Goal: Task Accomplishment & Management: Complete application form

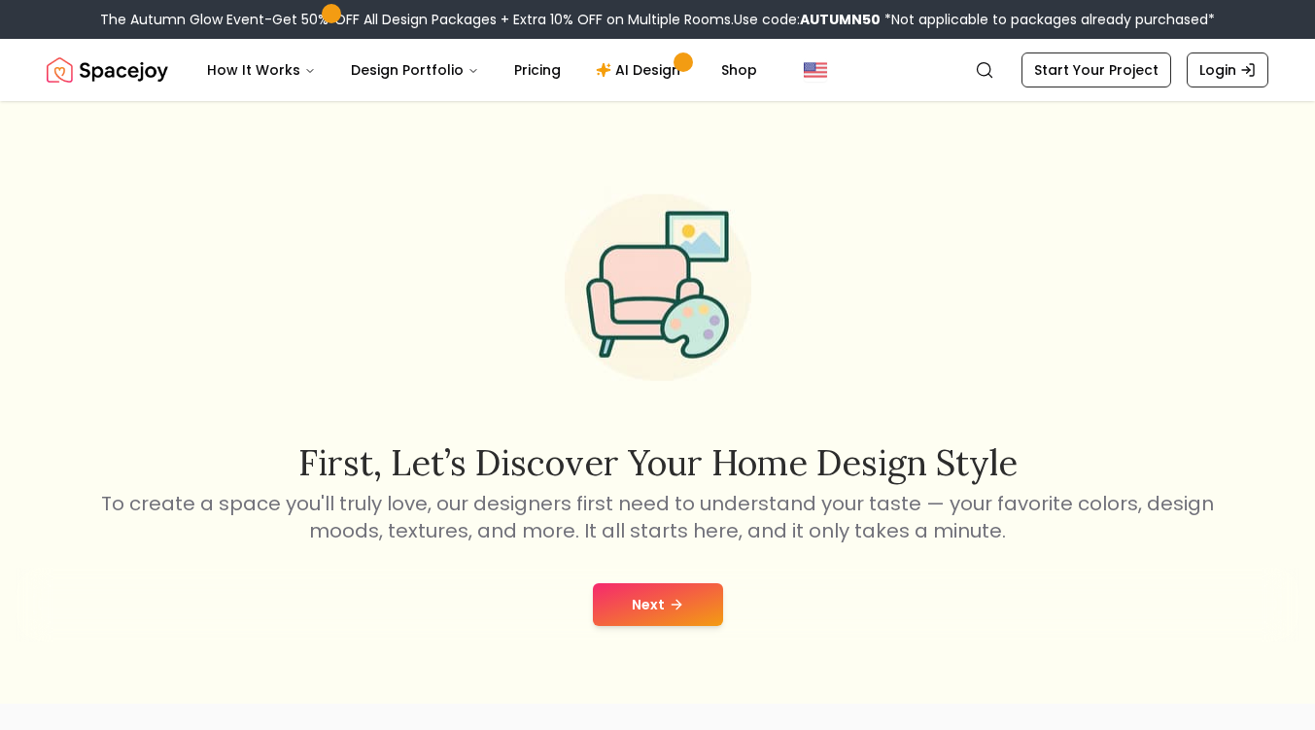
click at [641, 615] on button "Next" at bounding box center [658, 604] width 130 height 43
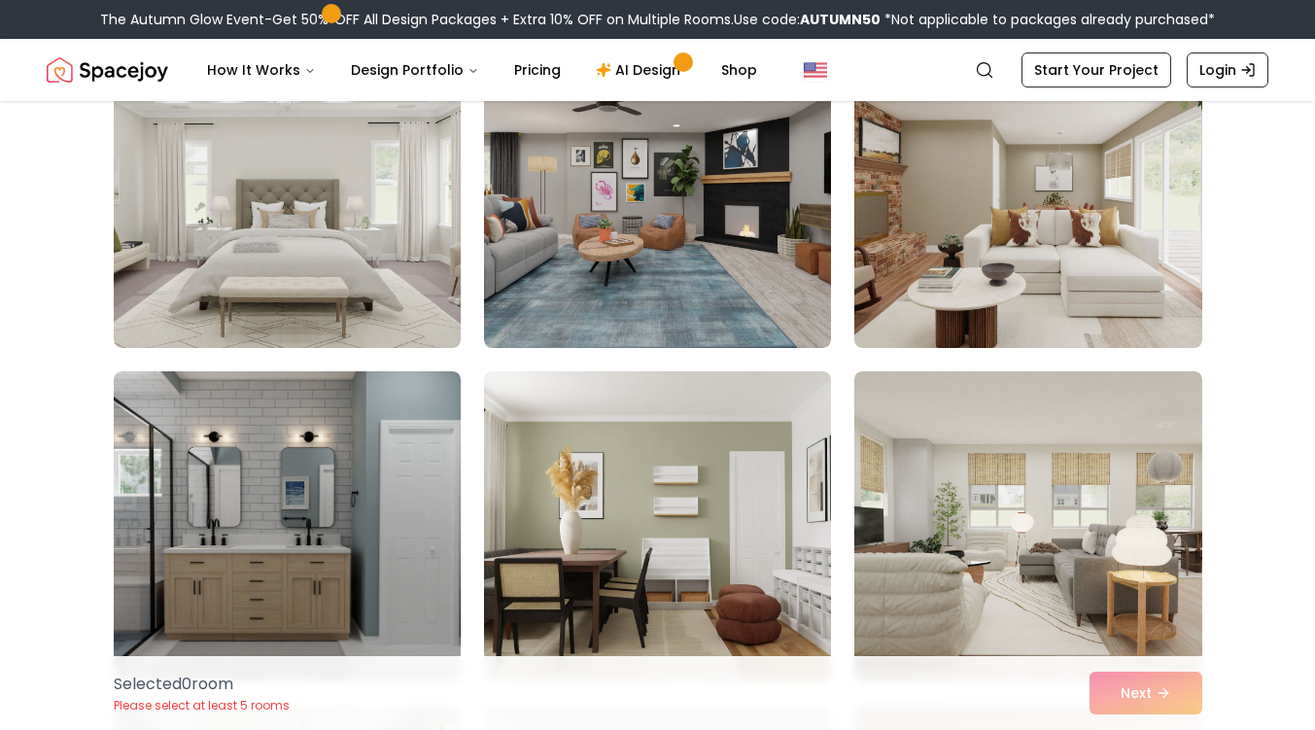
scroll to position [187, 0]
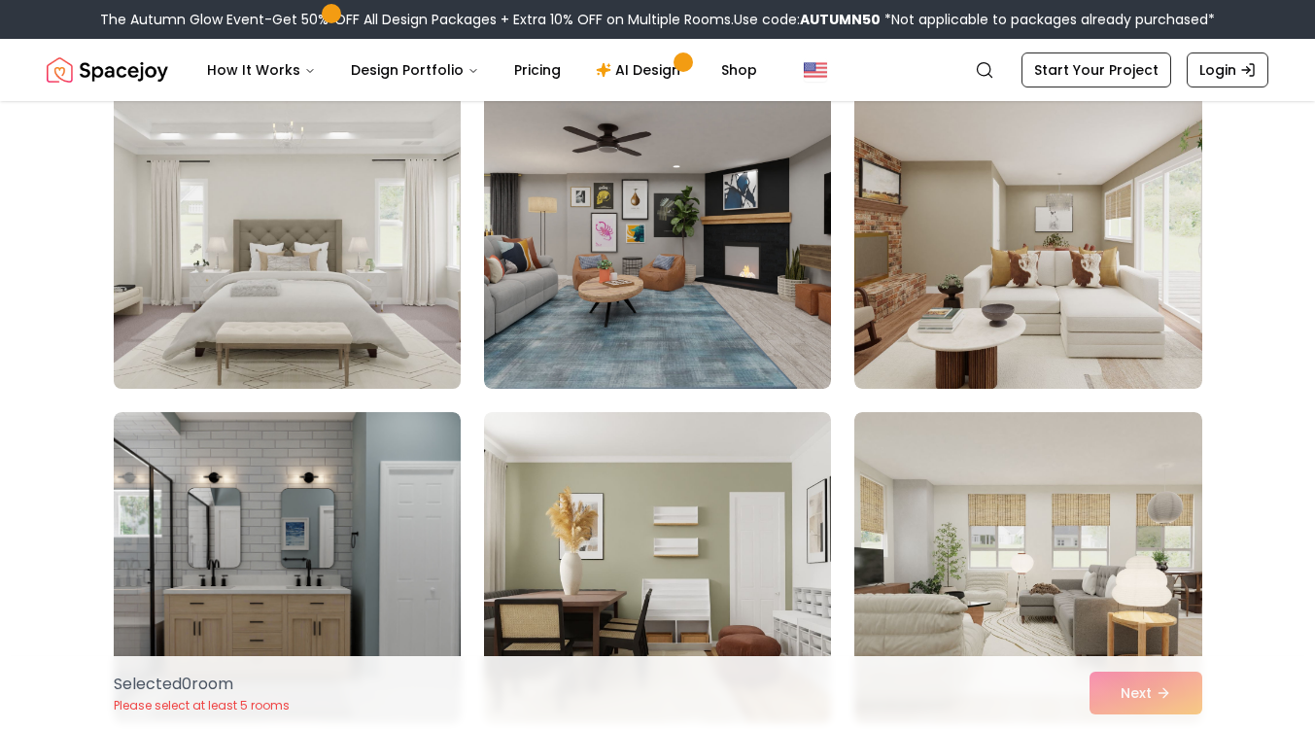
click at [306, 217] on img at bounding box center [287, 233] width 364 height 326
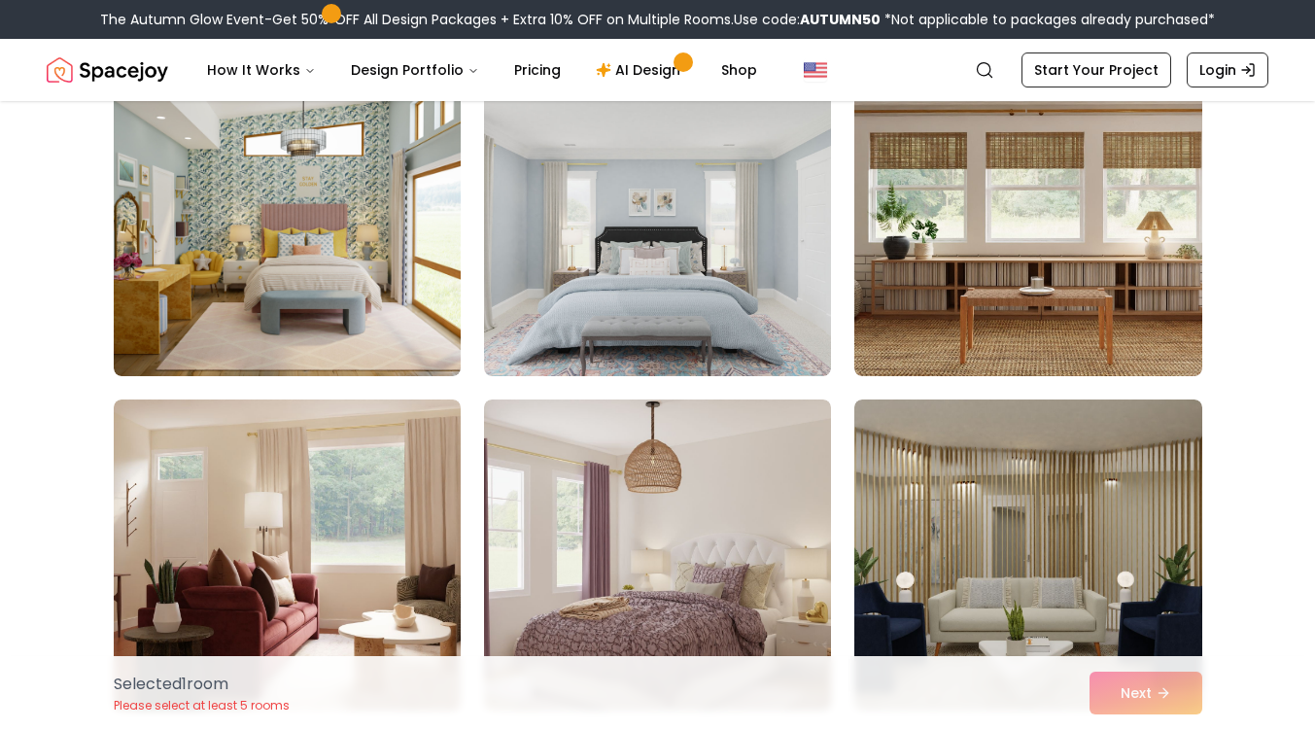
scroll to position [1346, 0]
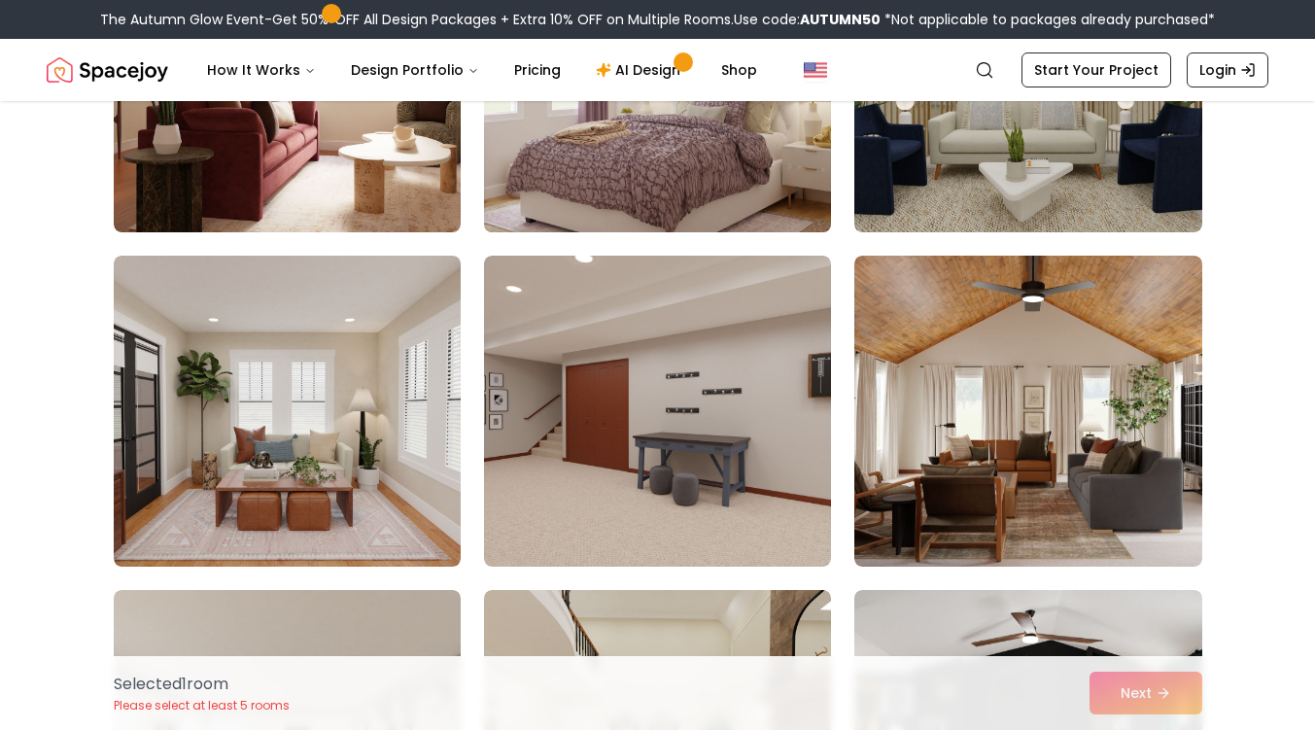
click at [757, 190] on img at bounding box center [657, 77] width 364 height 326
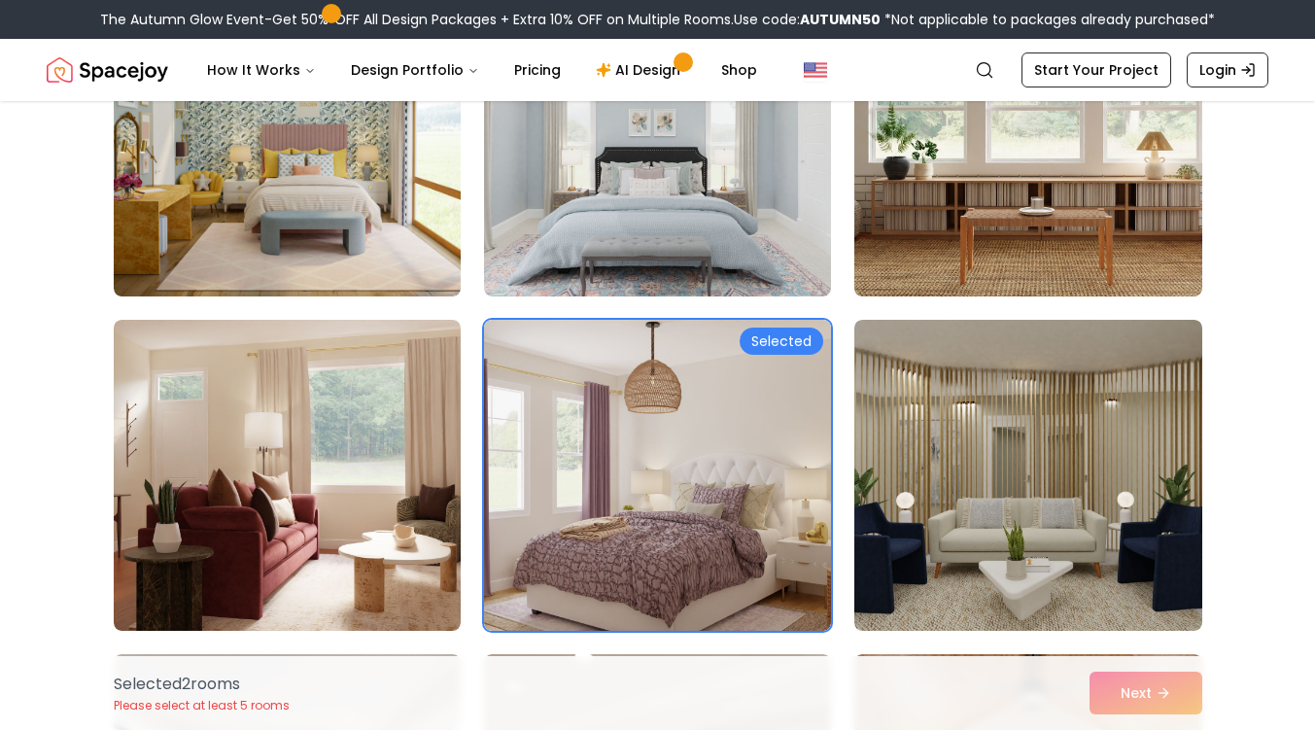
scroll to position [950, 0]
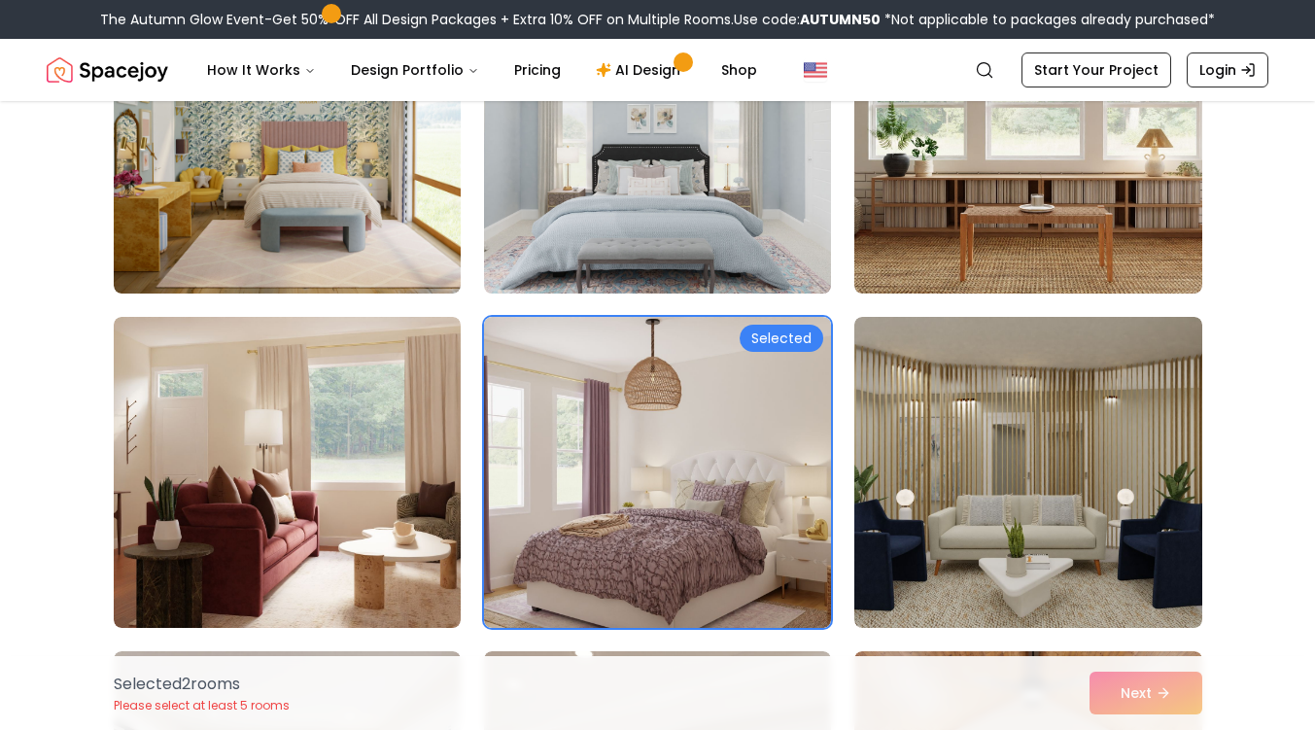
click at [635, 250] on img at bounding box center [657, 138] width 364 height 326
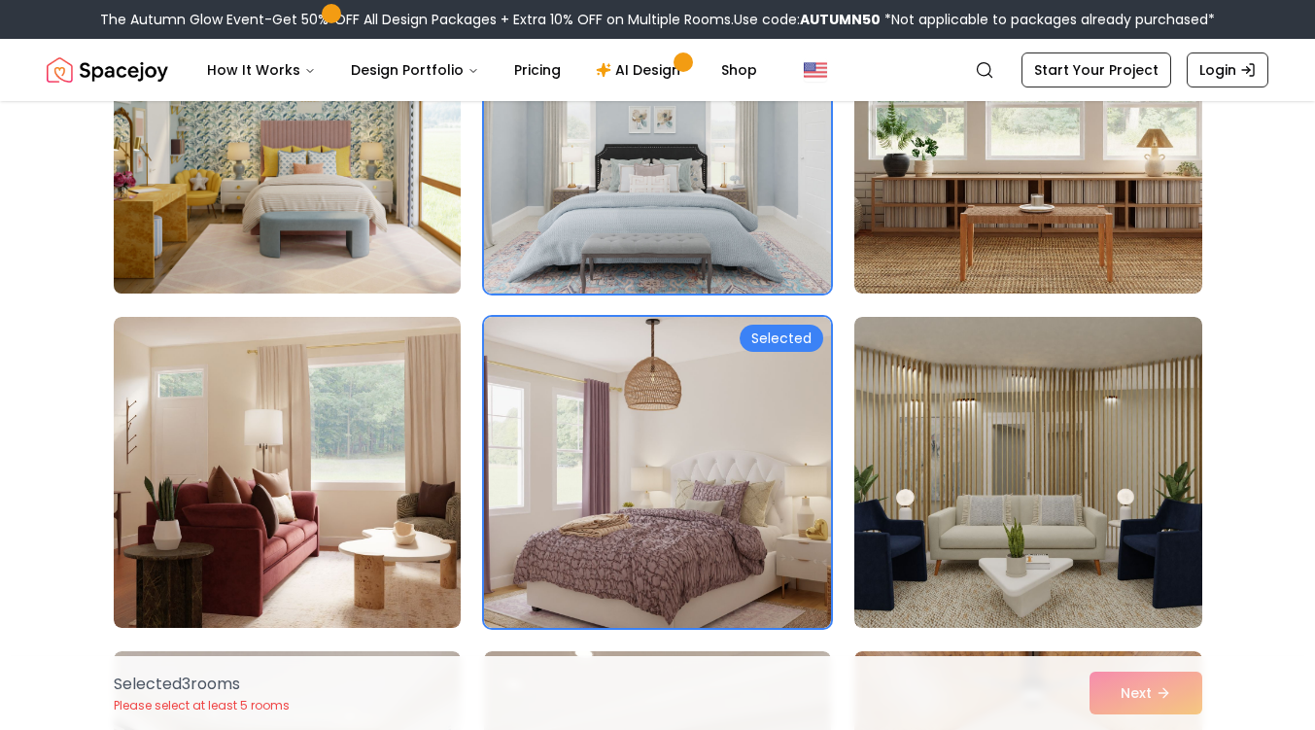
click at [381, 221] on img at bounding box center [287, 138] width 364 height 326
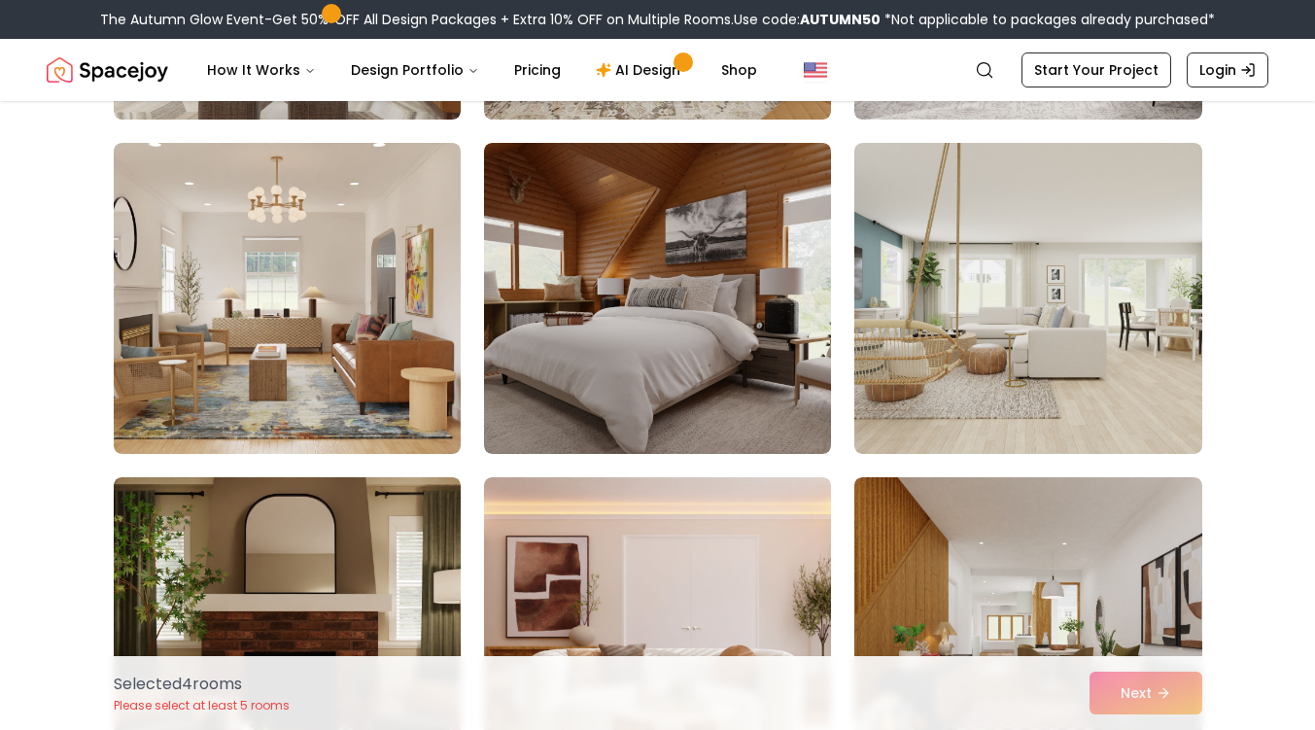
scroll to position [2095, 0]
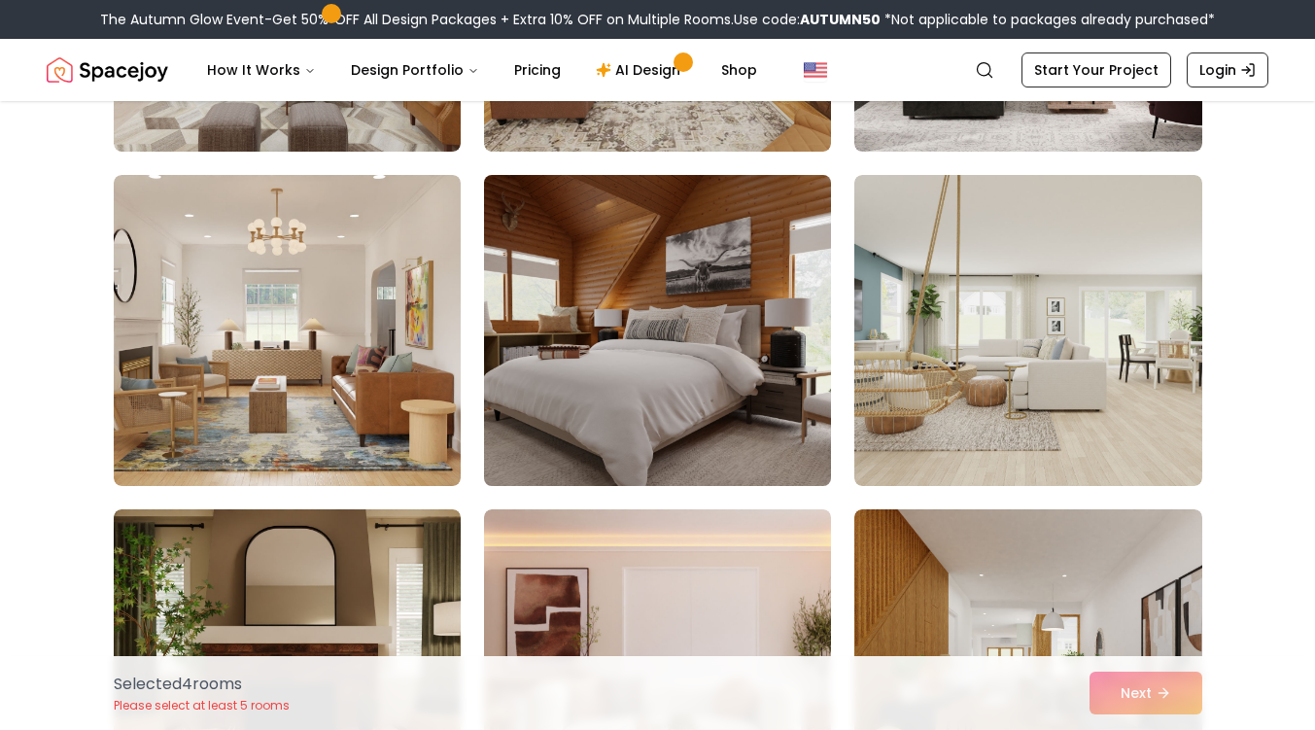
click at [727, 401] on img at bounding box center [657, 330] width 364 height 326
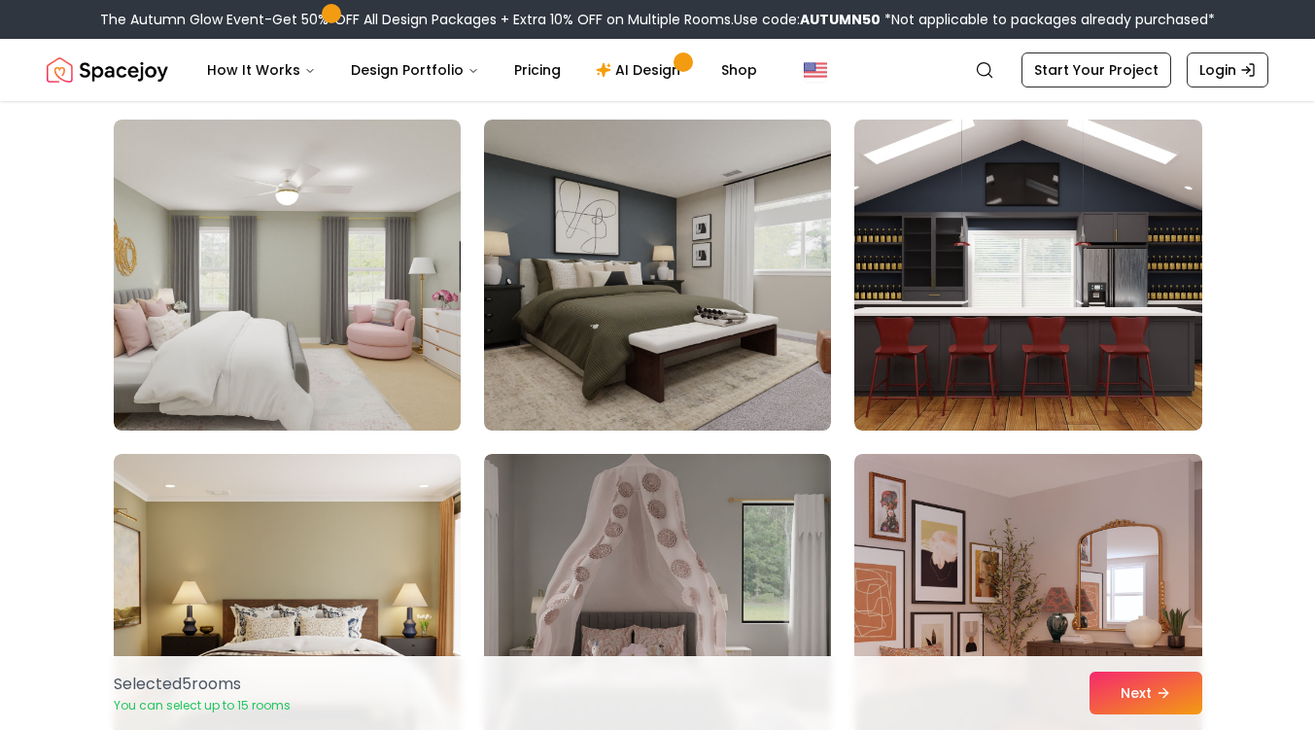
scroll to position [5505, 0]
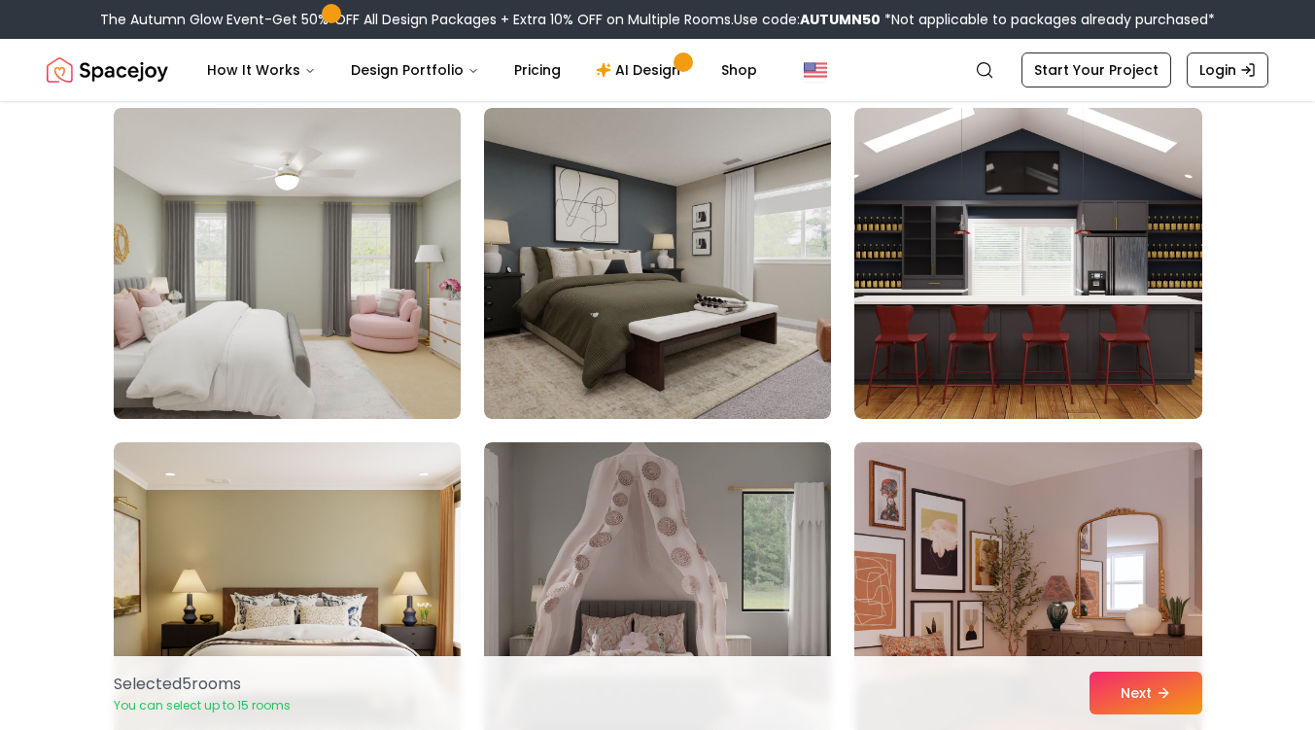
click at [353, 408] on img at bounding box center [287, 263] width 364 height 326
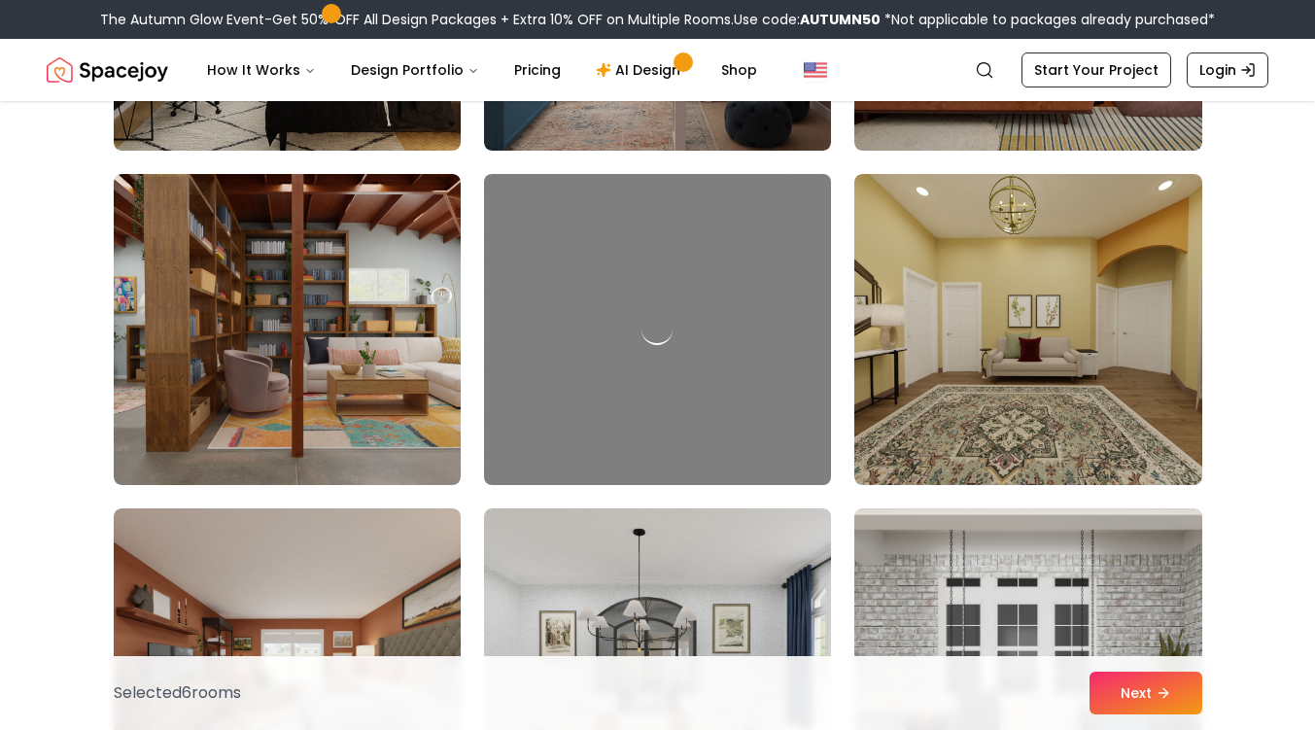
scroll to position [6339, 0]
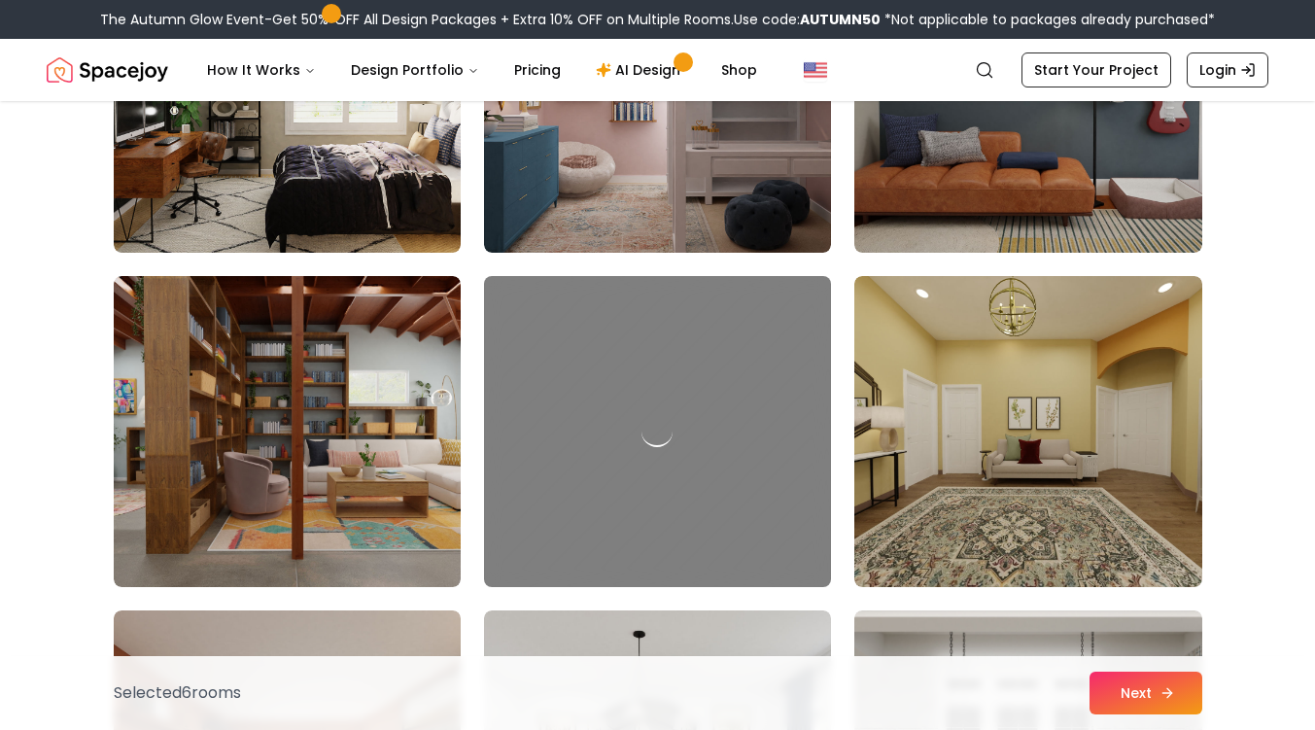
click at [1178, 689] on button "Next" at bounding box center [1145, 692] width 113 height 43
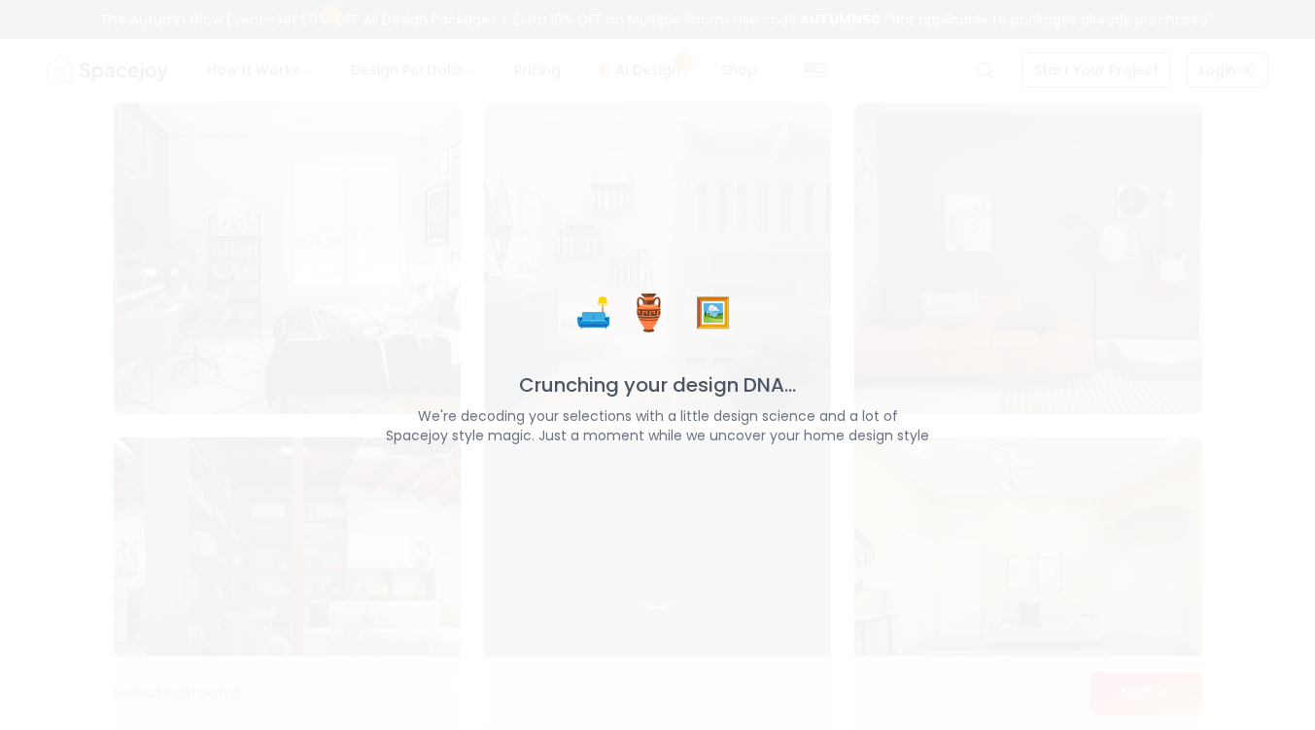
scroll to position [6178, 0]
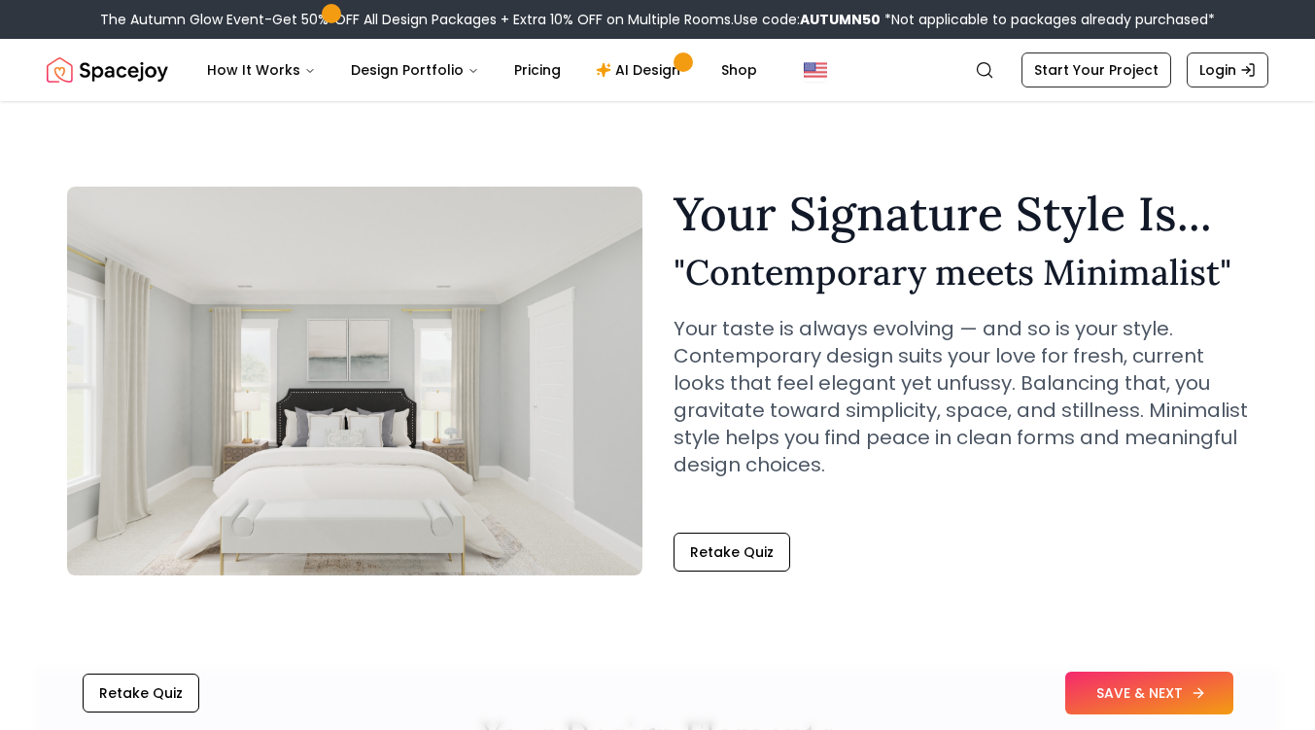
click at [1164, 697] on button "SAVE & NEXT" at bounding box center [1149, 692] width 168 height 43
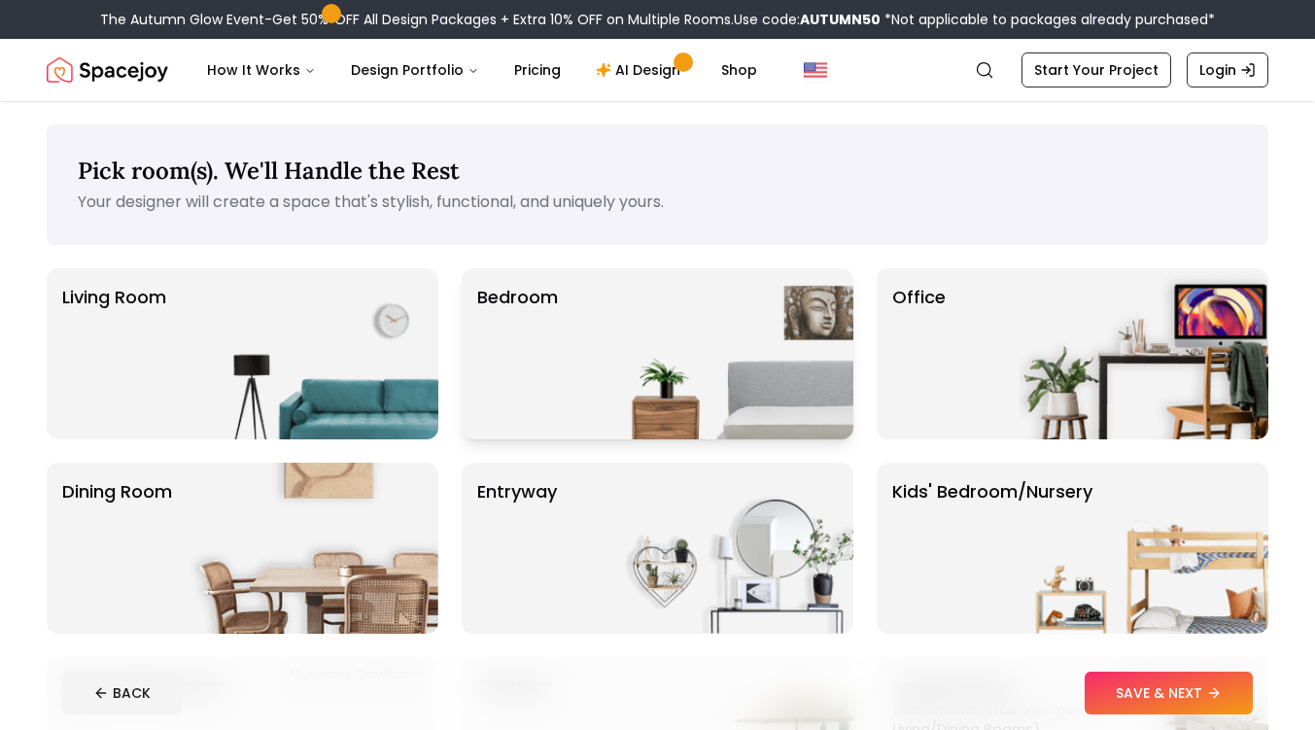
click at [765, 305] on img at bounding box center [728, 353] width 249 height 171
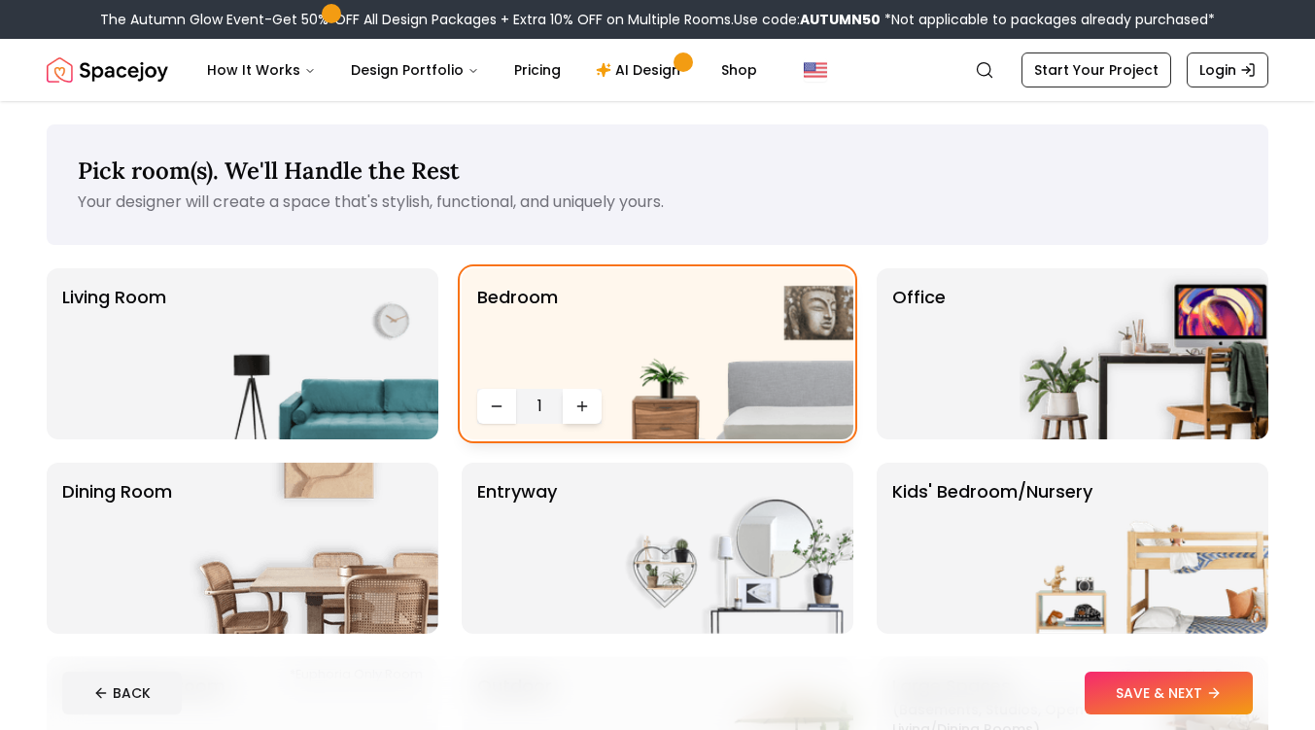
click at [578, 405] on icon "Increase quantity" at bounding box center [582, 406] width 16 height 16
click at [497, 406] on icon "Decrease quantity" at bounding box center [496, 406] width 9 height 0
click at [557, 330] on p "Bedroom" at bounding box center [517, 332] width 81 height 97
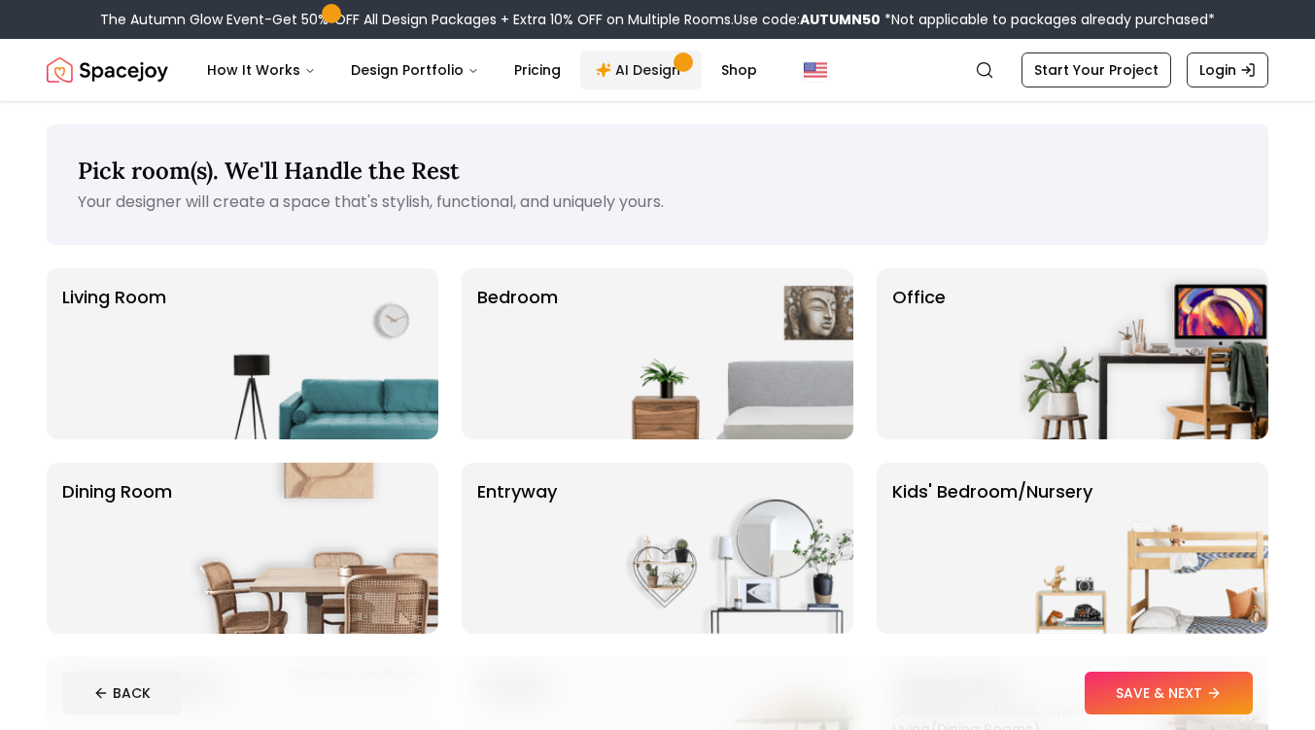
click at [659, 67] on link "AI Design" at bounding box center [640, 70] width 121 height 39
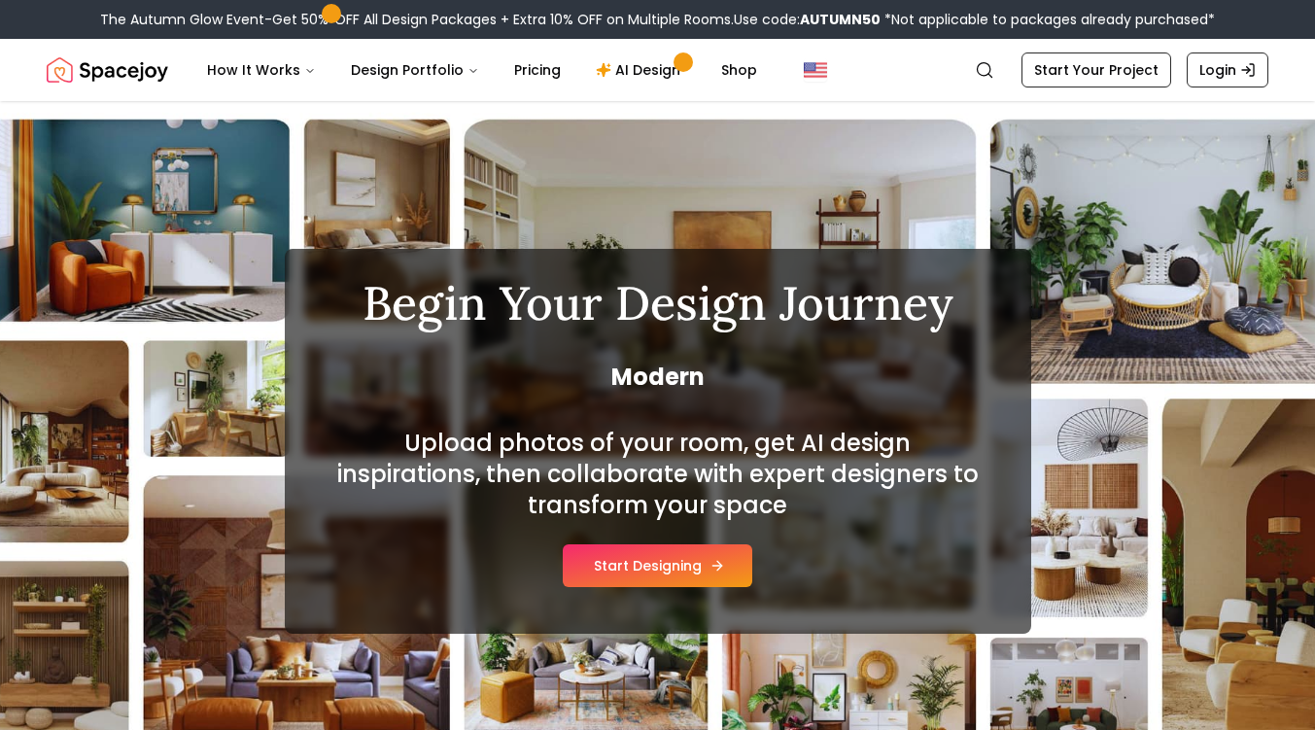
click at [650, 553] on button "Start Designing" at bounding box center [657, 565] width 189 height 43
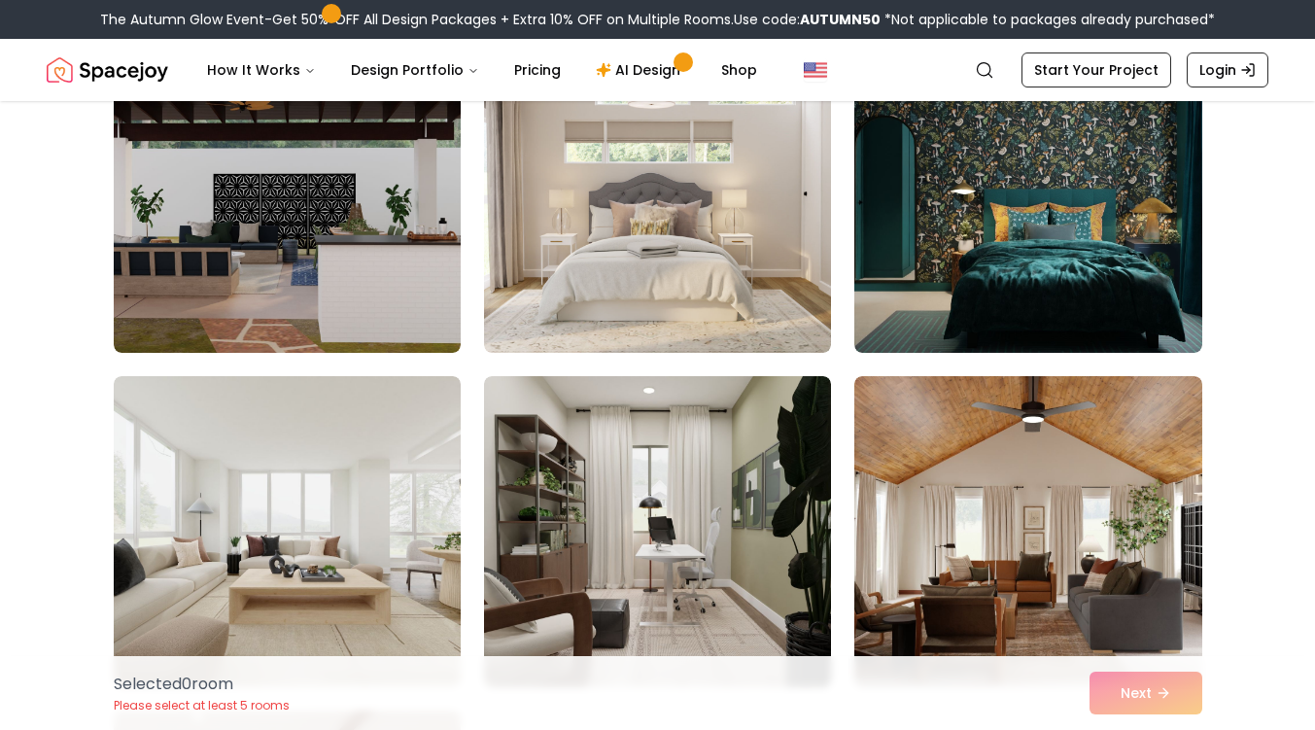
scroll to position [525, 0]
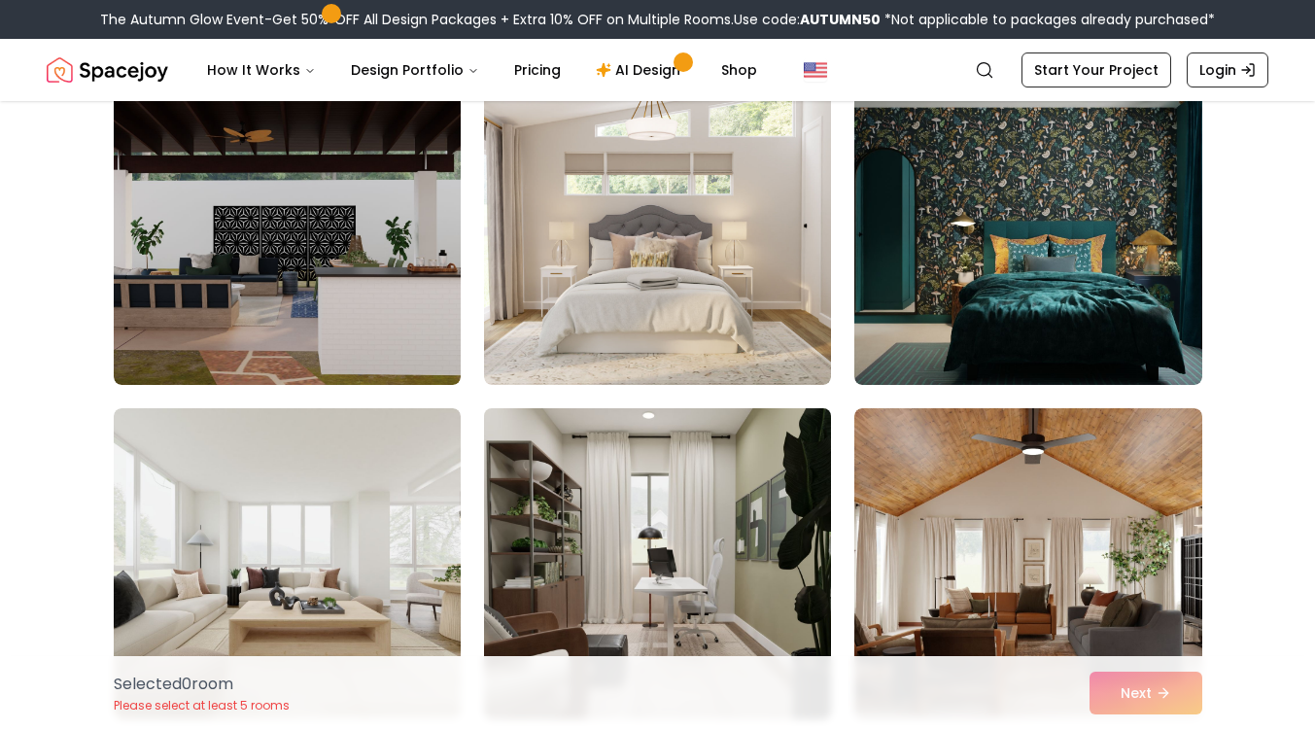
click at [714, 523] on img at bounding box center [657, 563] width 364 height 326
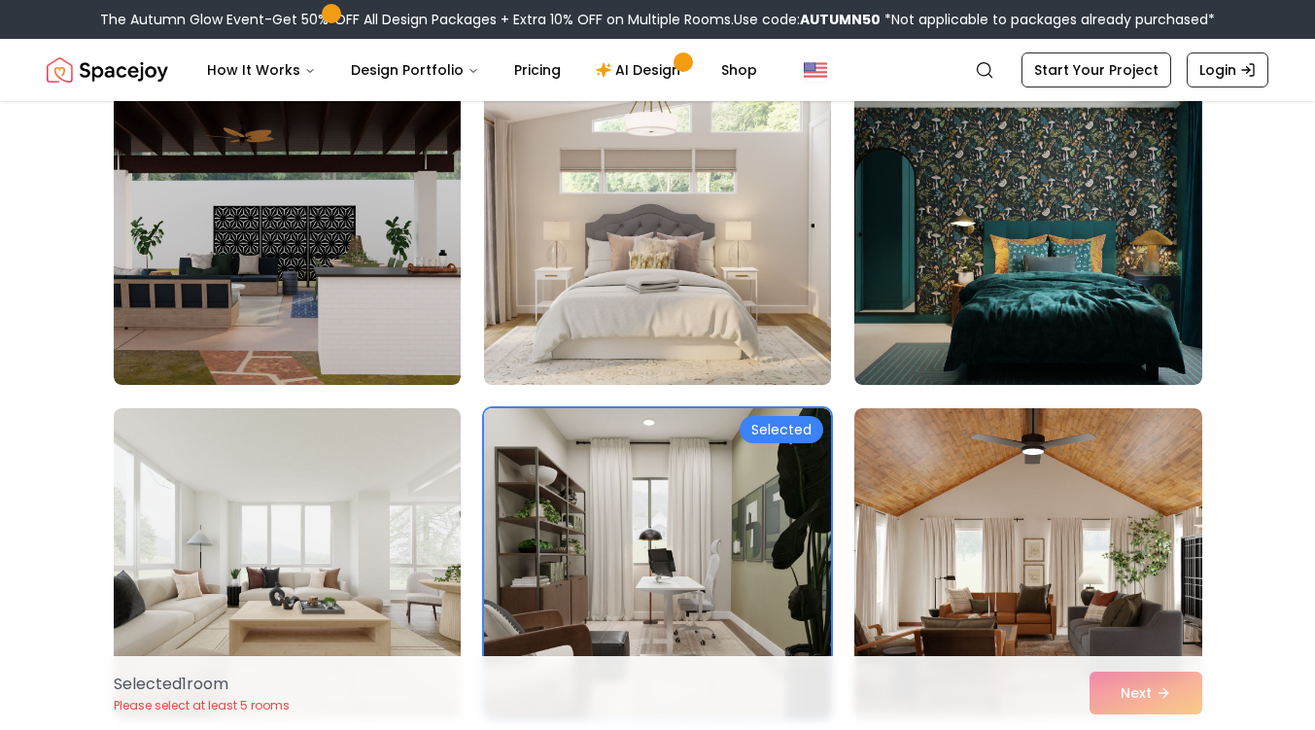
click at [700, 325] on img at bounding box center [657, 229] width 364 height 326
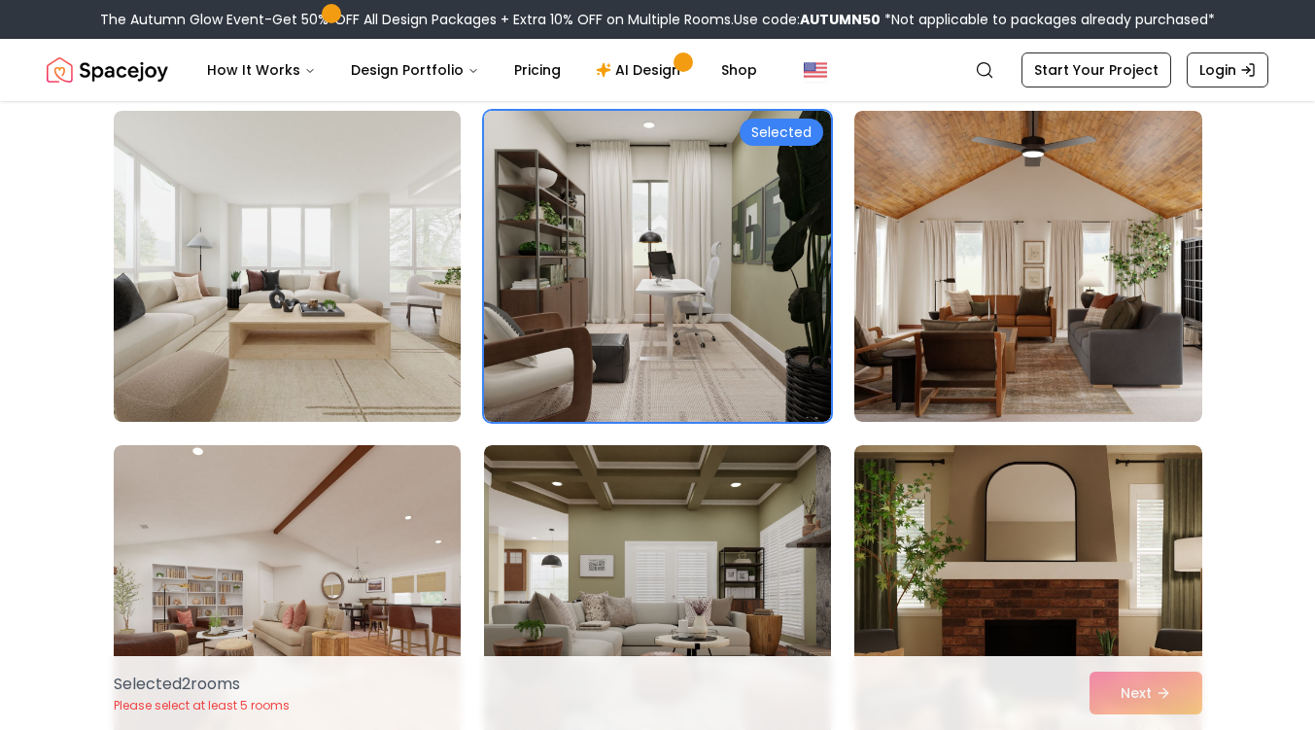
scroll to position [811, 0]
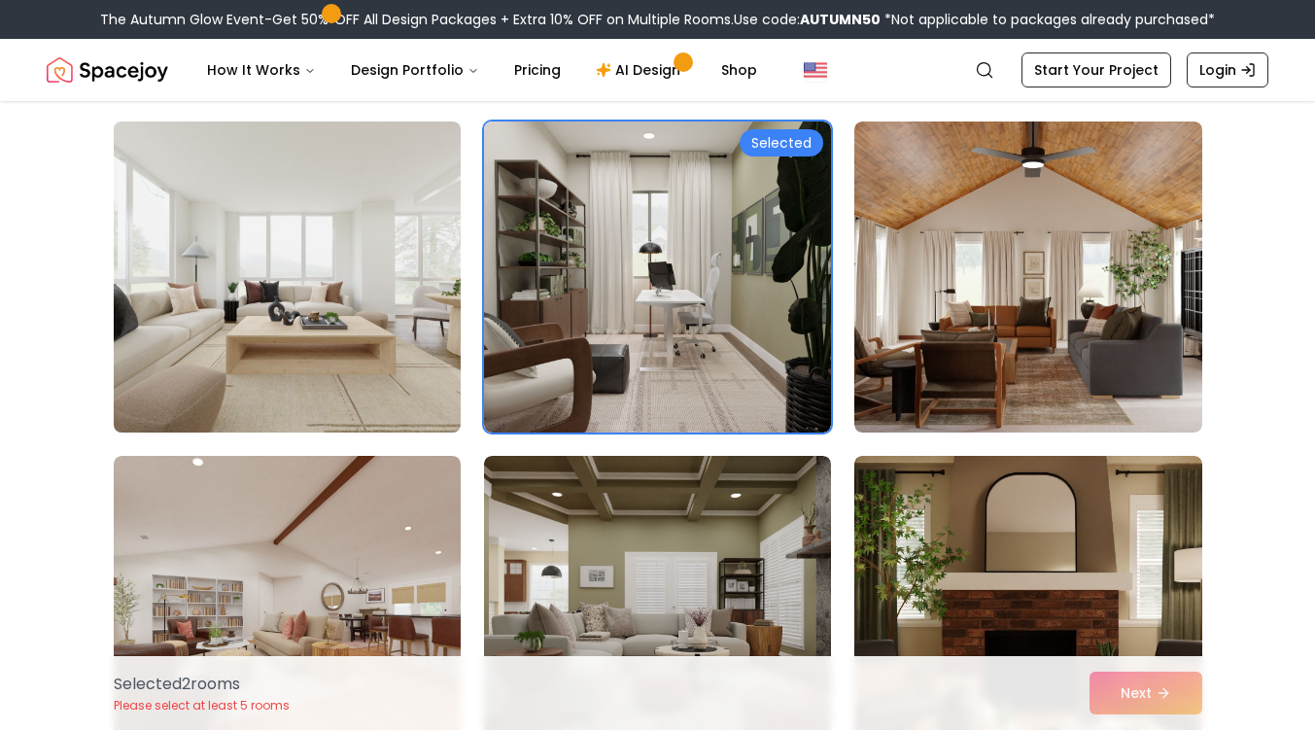
click at [380, 245] on img at bounding box center [287, 277] width 364 height 326
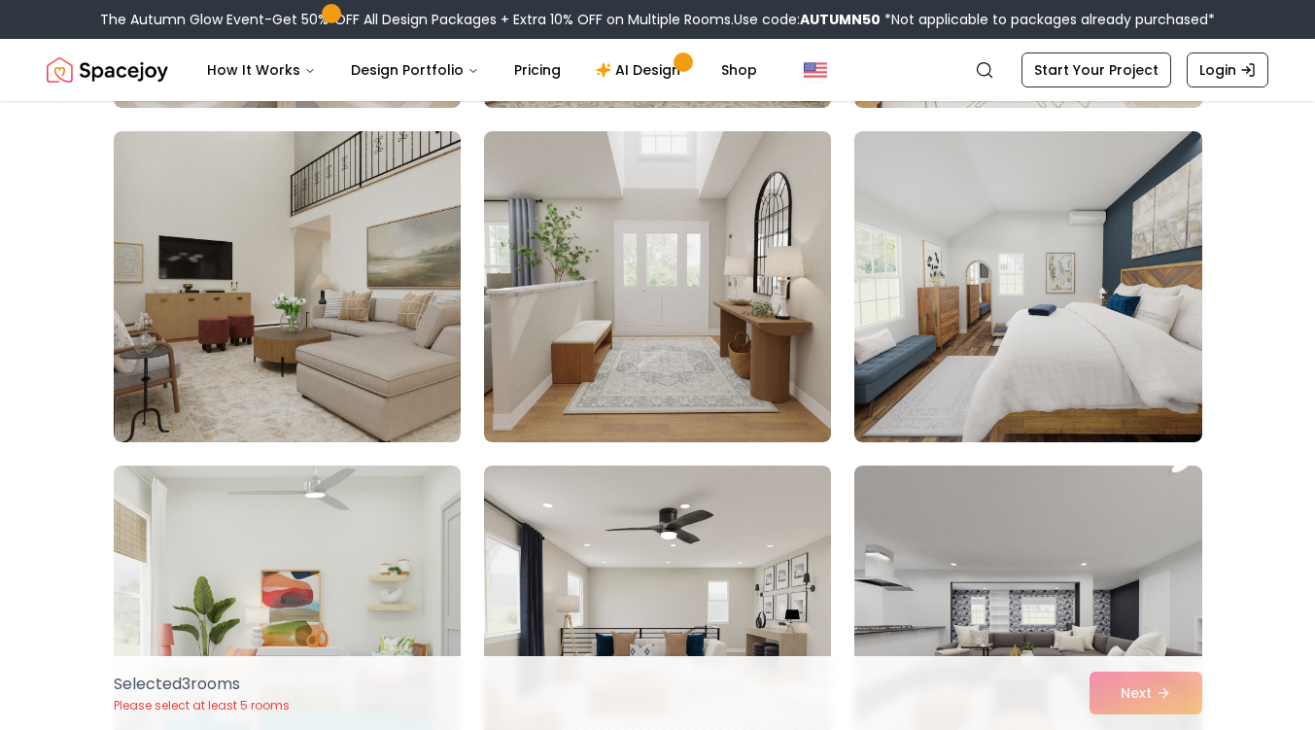
scroll to position [1808, 0]
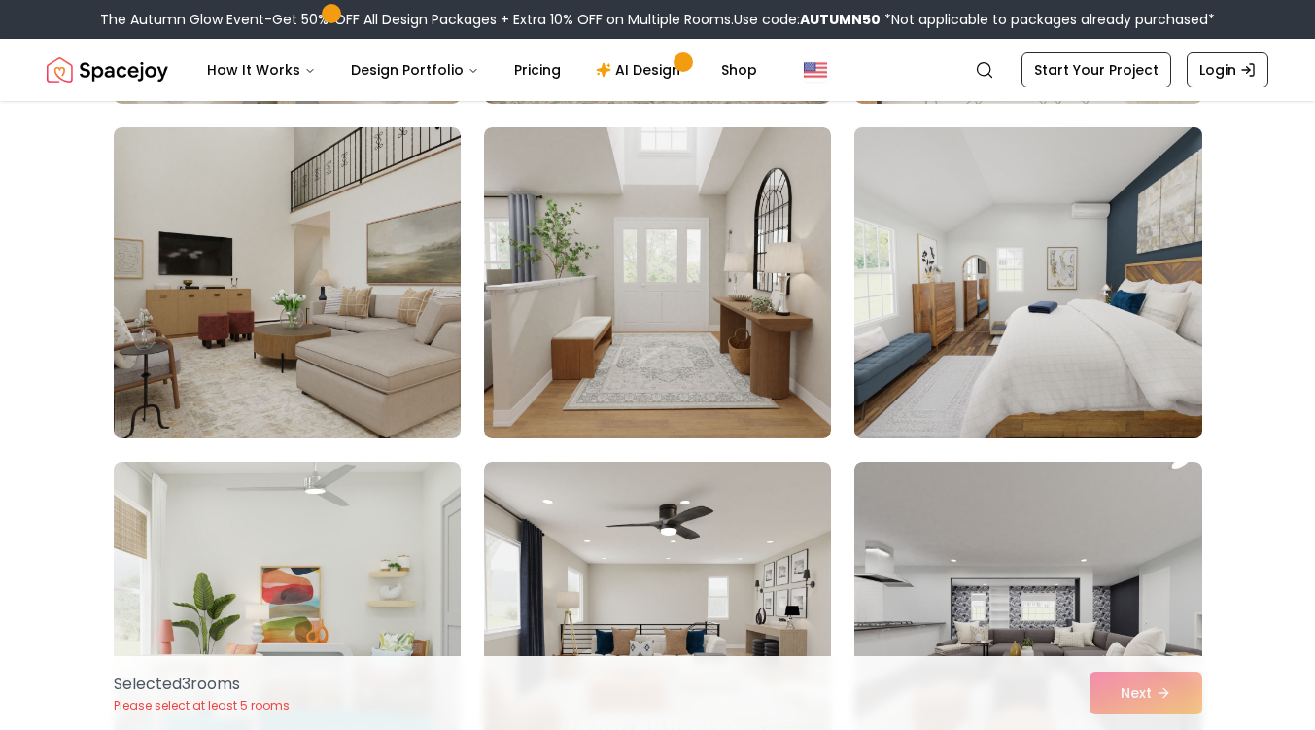
click at [1119, 350] on img at bounding box center [1027, 283] width 364 height 326
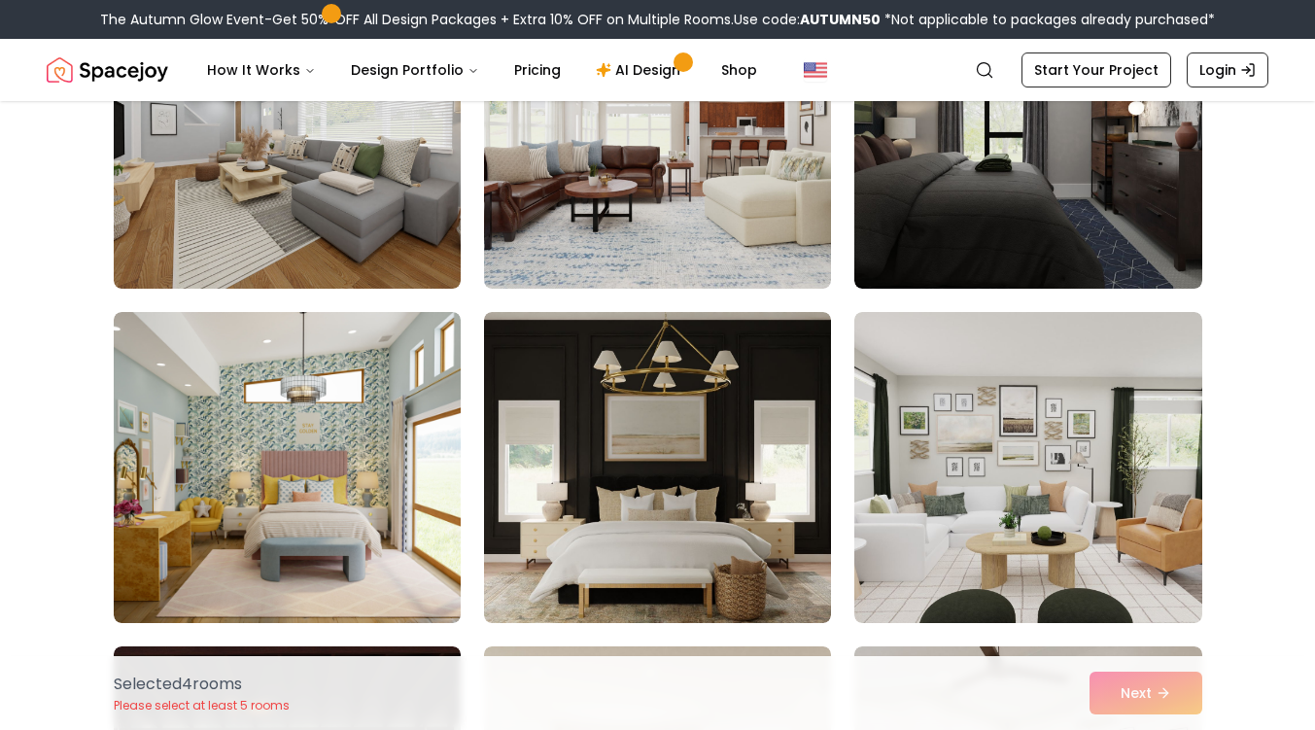
scroll to position [2637, 0]
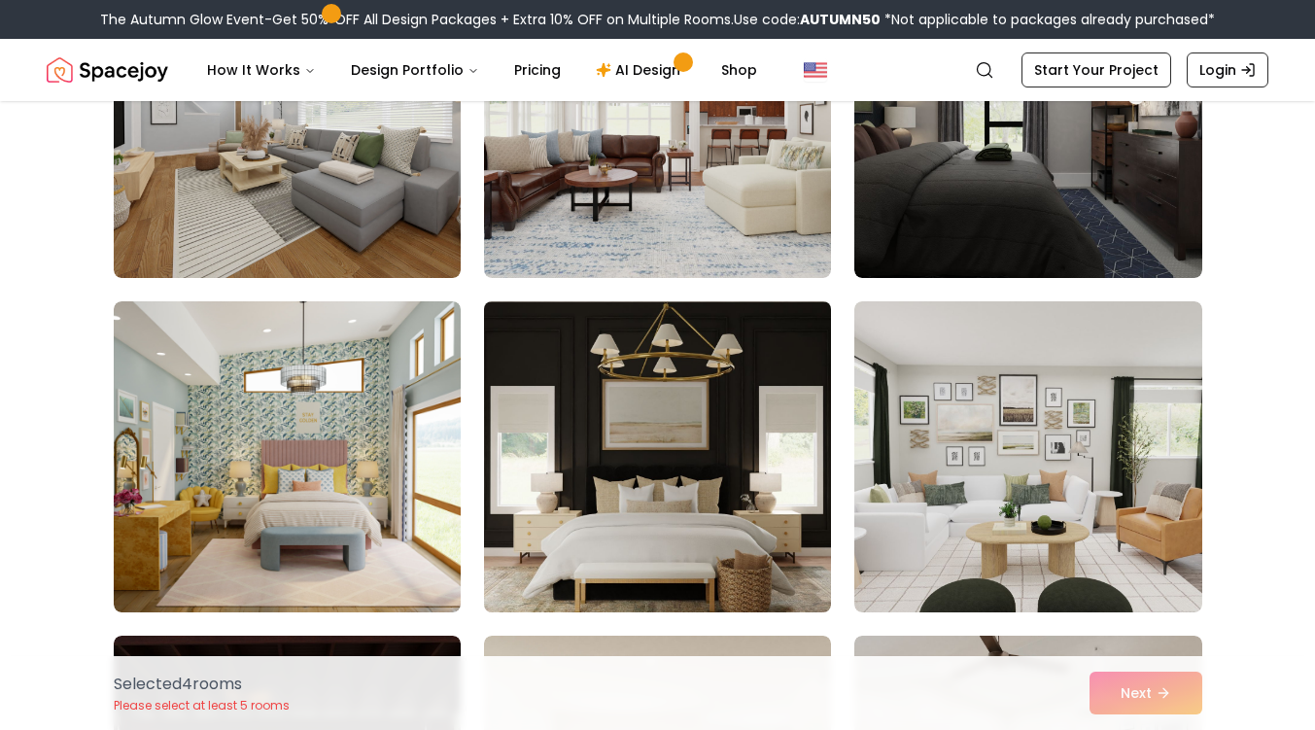
click at [517, 582] on img at bounding box center [657, 456] width 364 height 326
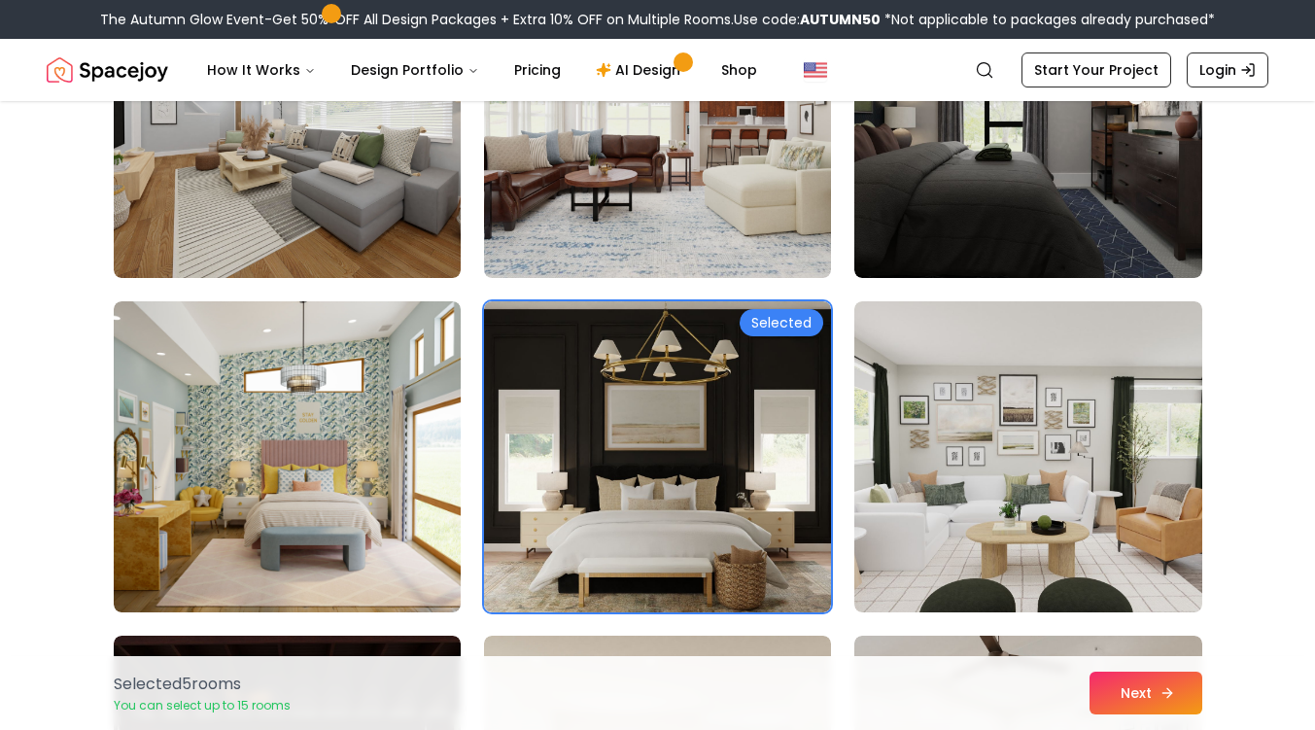
click at [1189, 690] on button "Next" at bounding box center [1145, 692] width 113 height 43
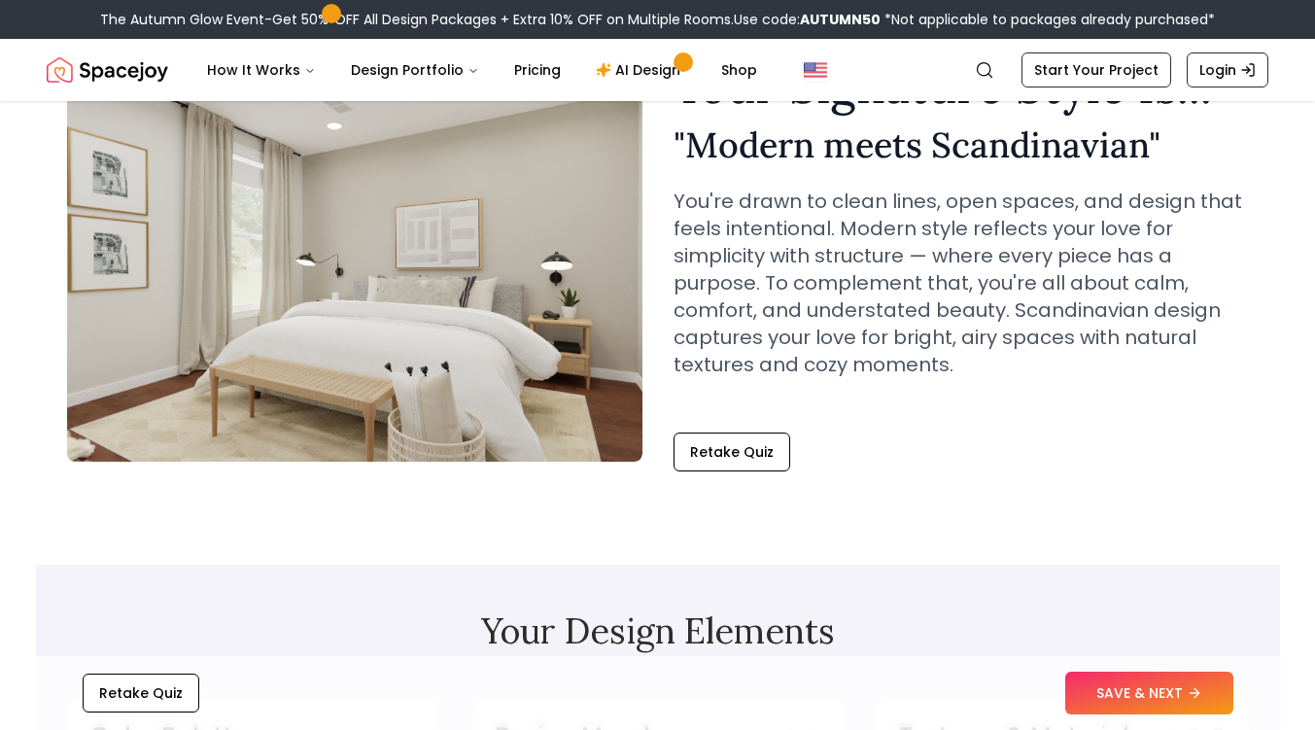
scroll to position [126, 0]
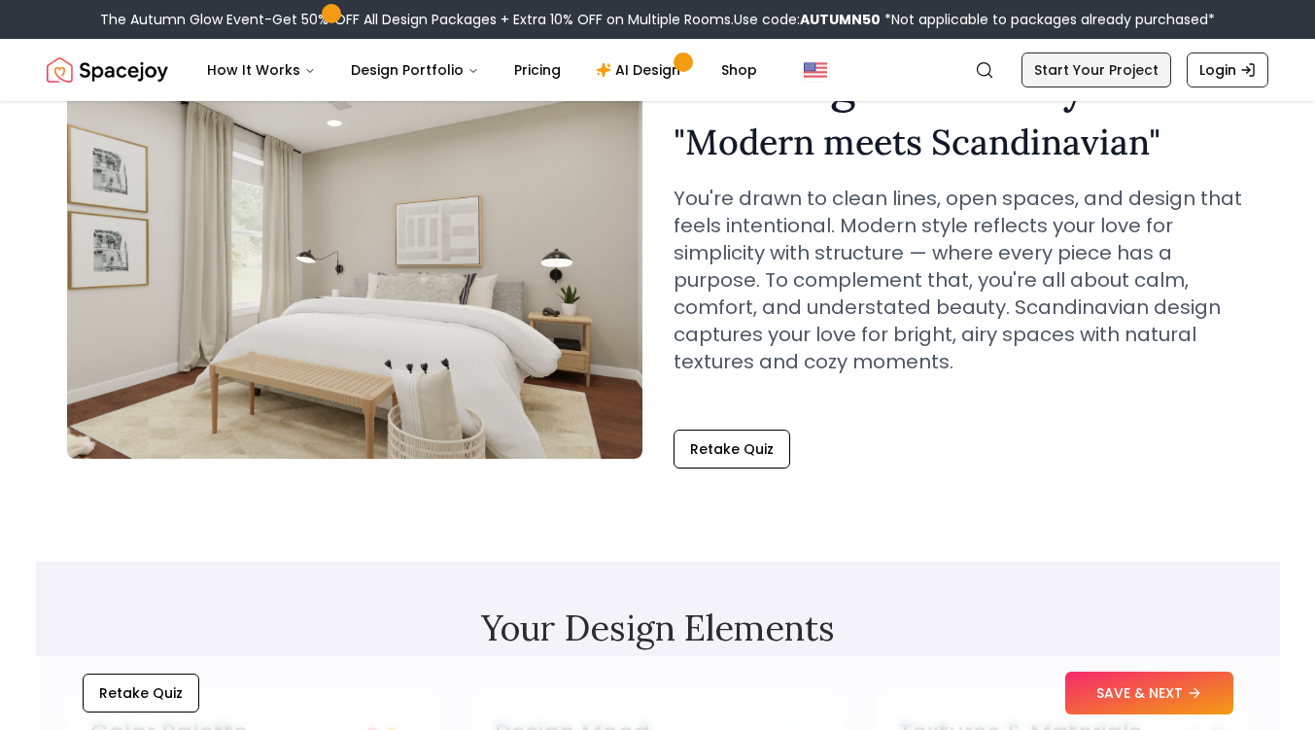
click at [1122, 74] on link "Start Your Project" at bounding box center [1096, 69] width 150 height 35
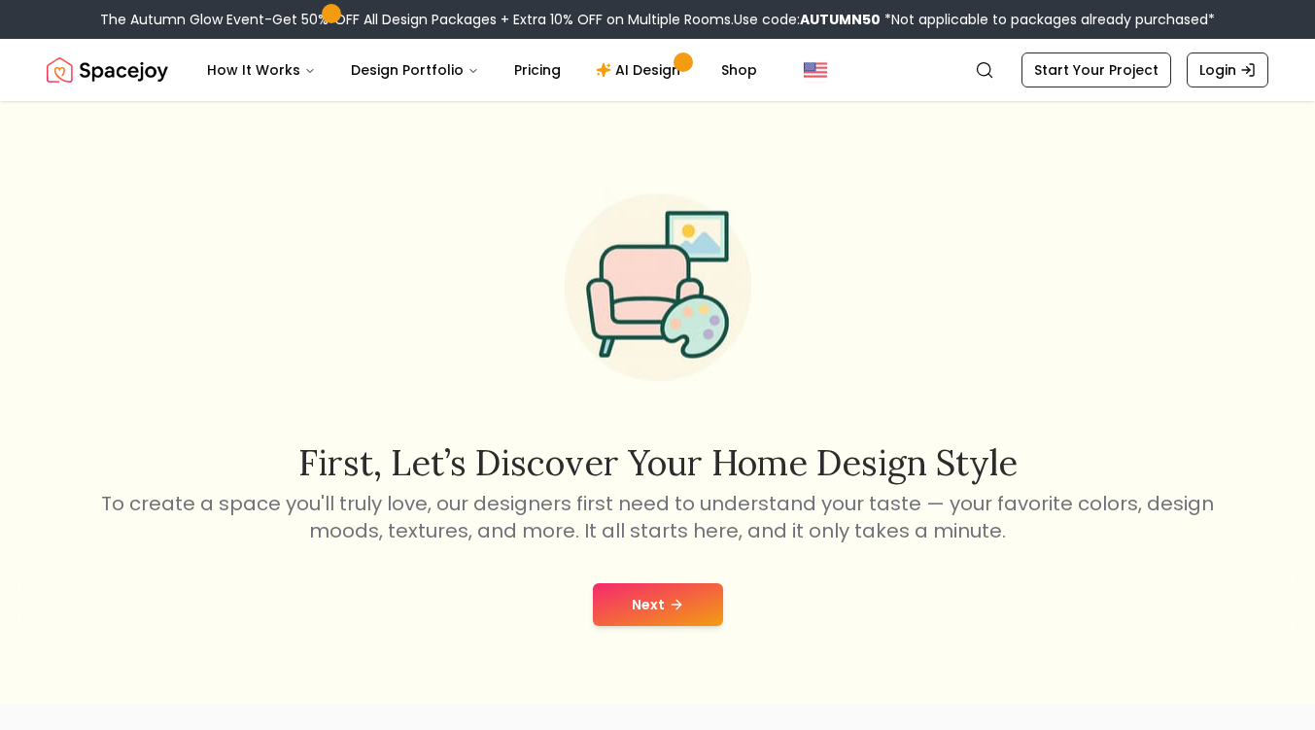
click at [668, 577] on div "Next" at bounding box center [658, 604] width 1284 height 74
click at [664, 608] on button "Next" at bounding box center [658, 604] width 130 height 43
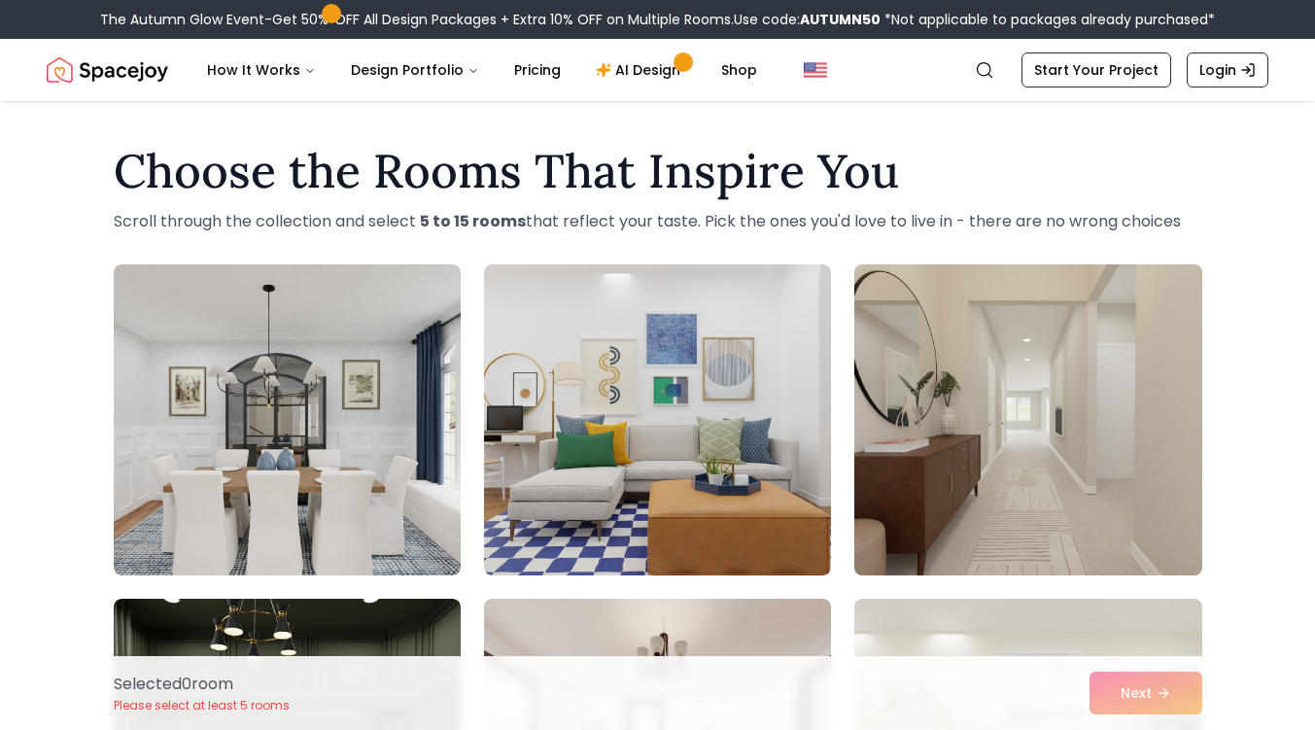
click at [1046, 456] on img at bounding box center [1027, 420] width 364 height 326
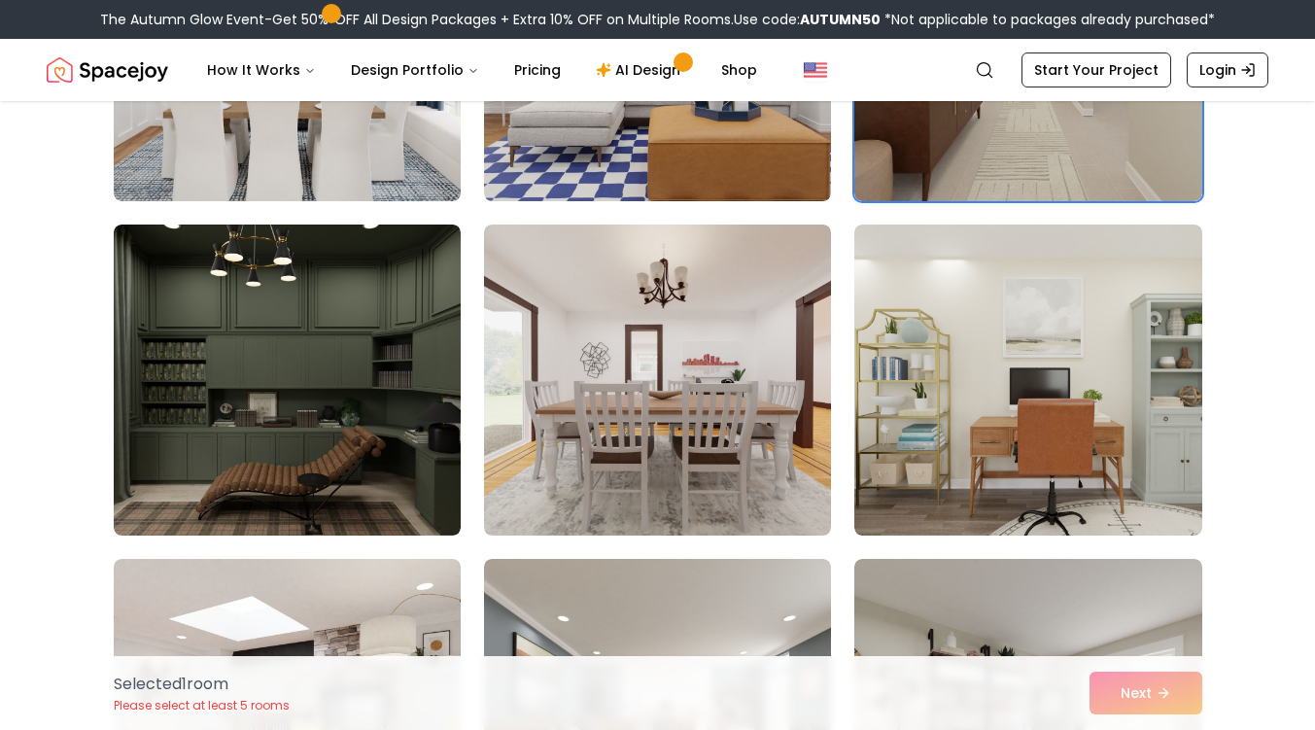
scroll to position [372, 0]
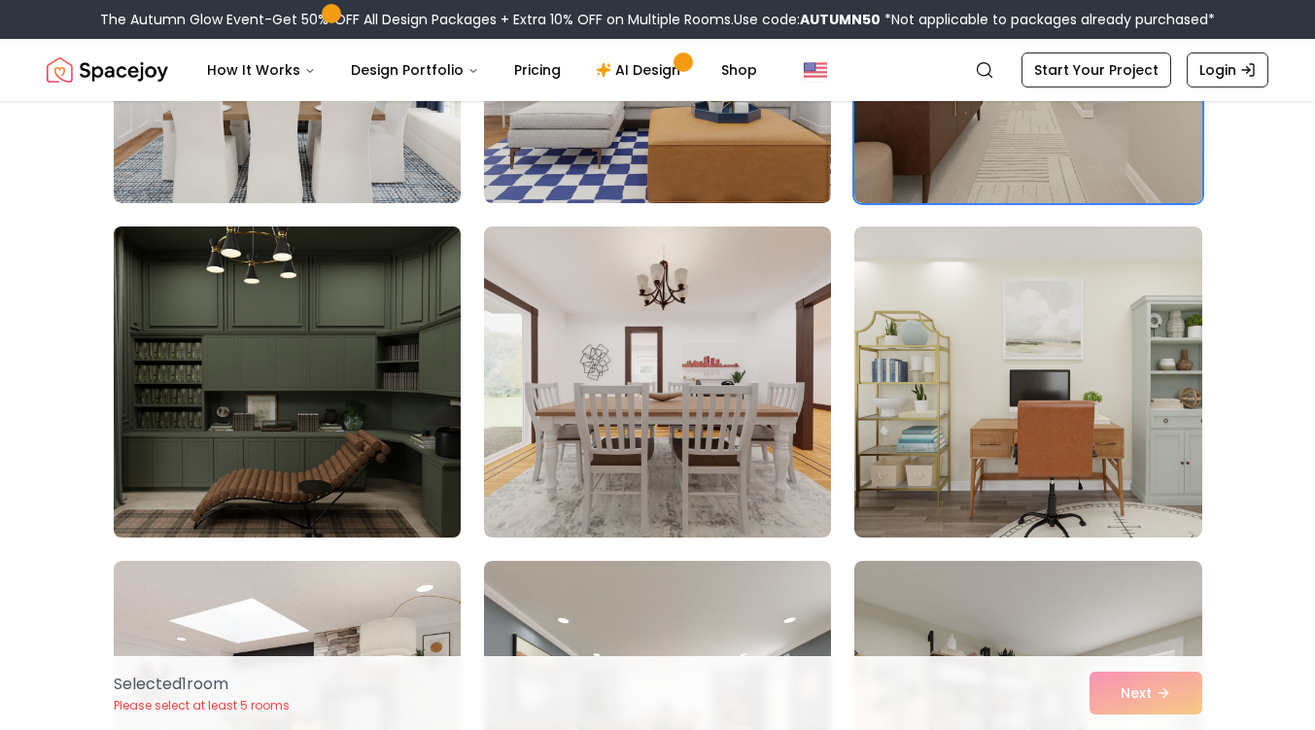
click at [350, 314] on img at bounding box center [287, 382] width 364 height 326
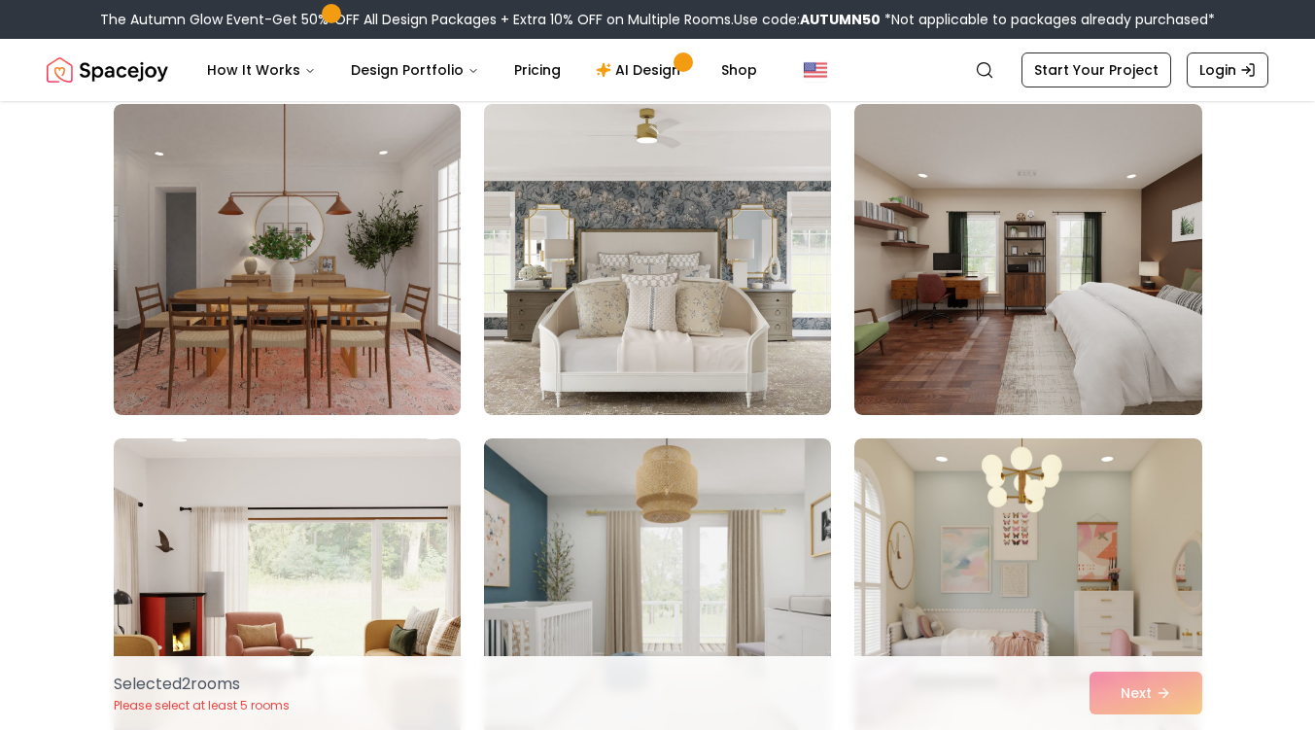
scroll to position [1528, 0]
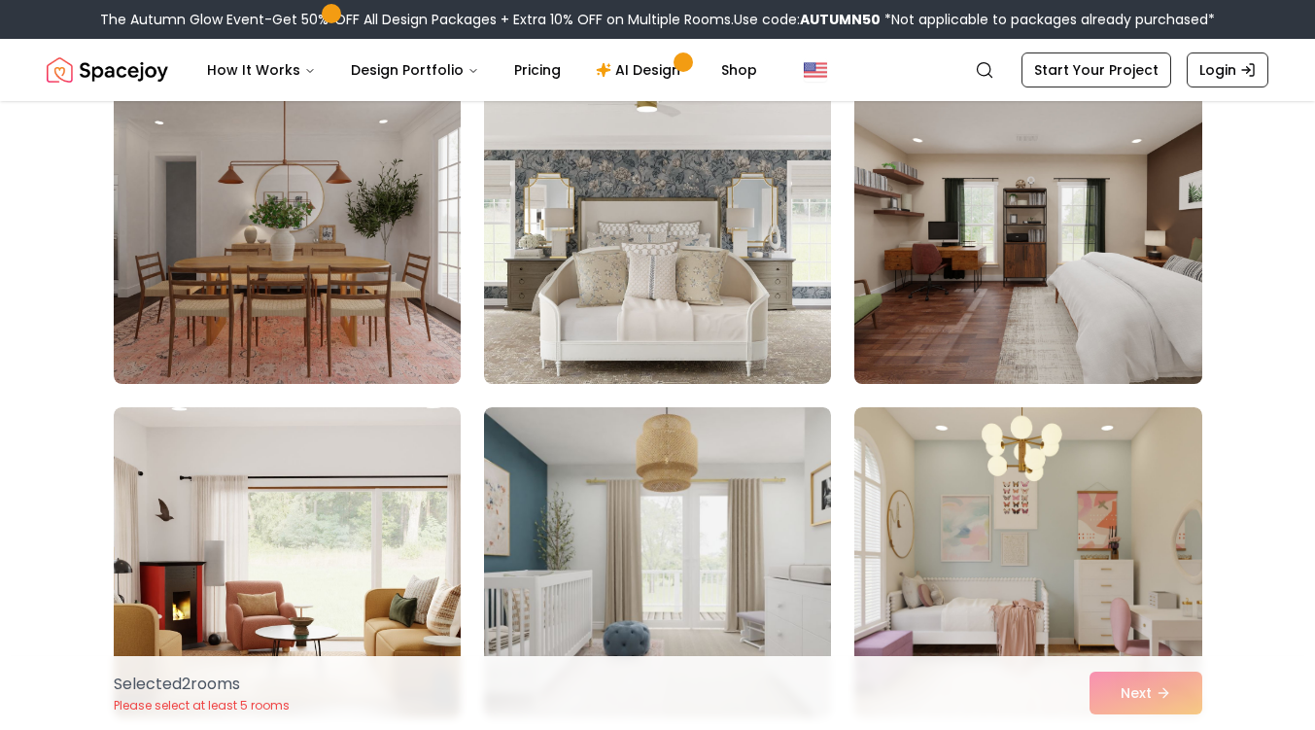
click at [1094, 274] on img at bounding box center [1027, 228] width 364 height 326
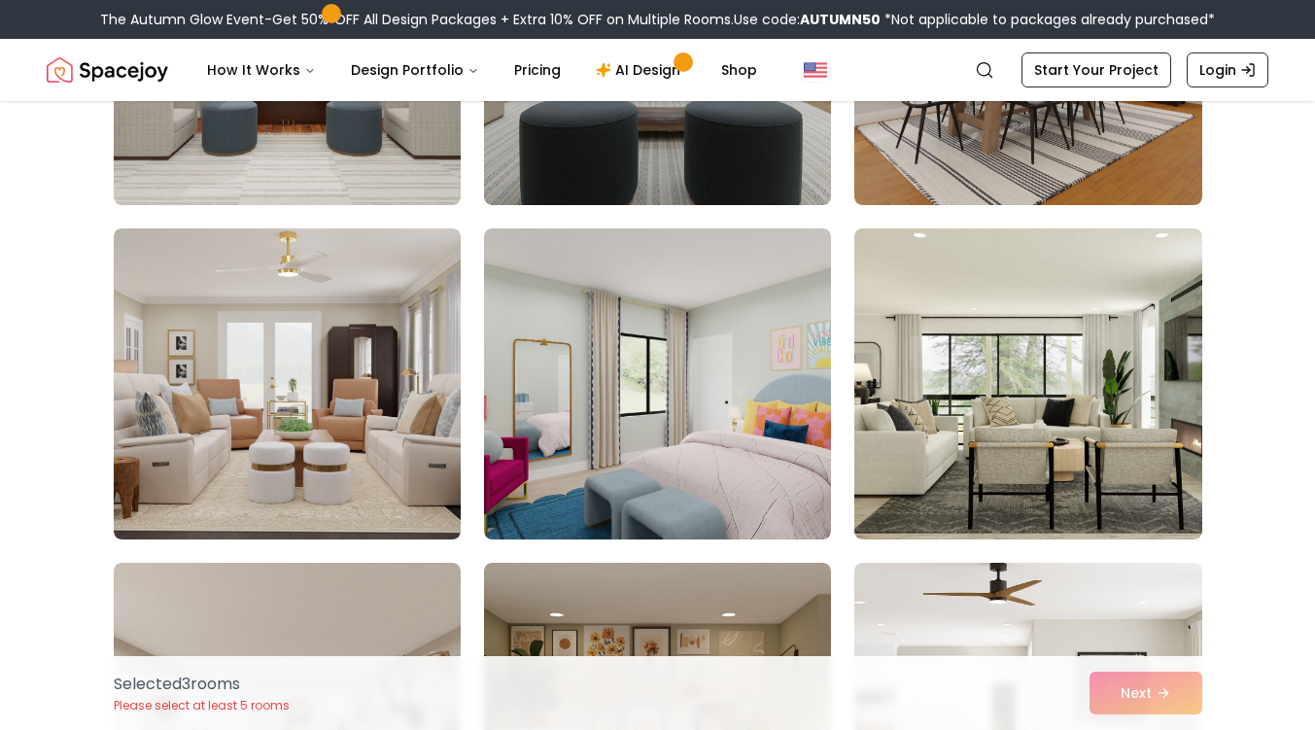
scroll to position [3370, 0]
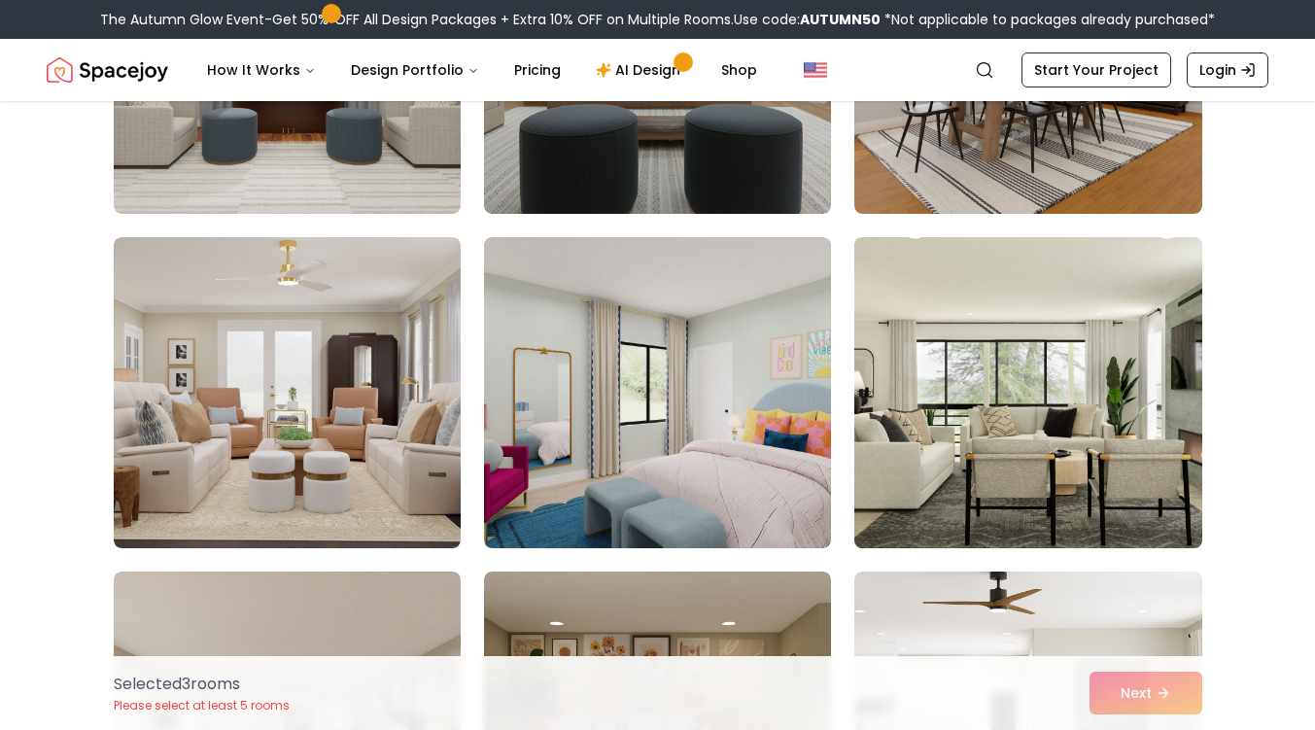
click at [1096, 357] on img at bounding box center [1027, 392] width 364 height 326
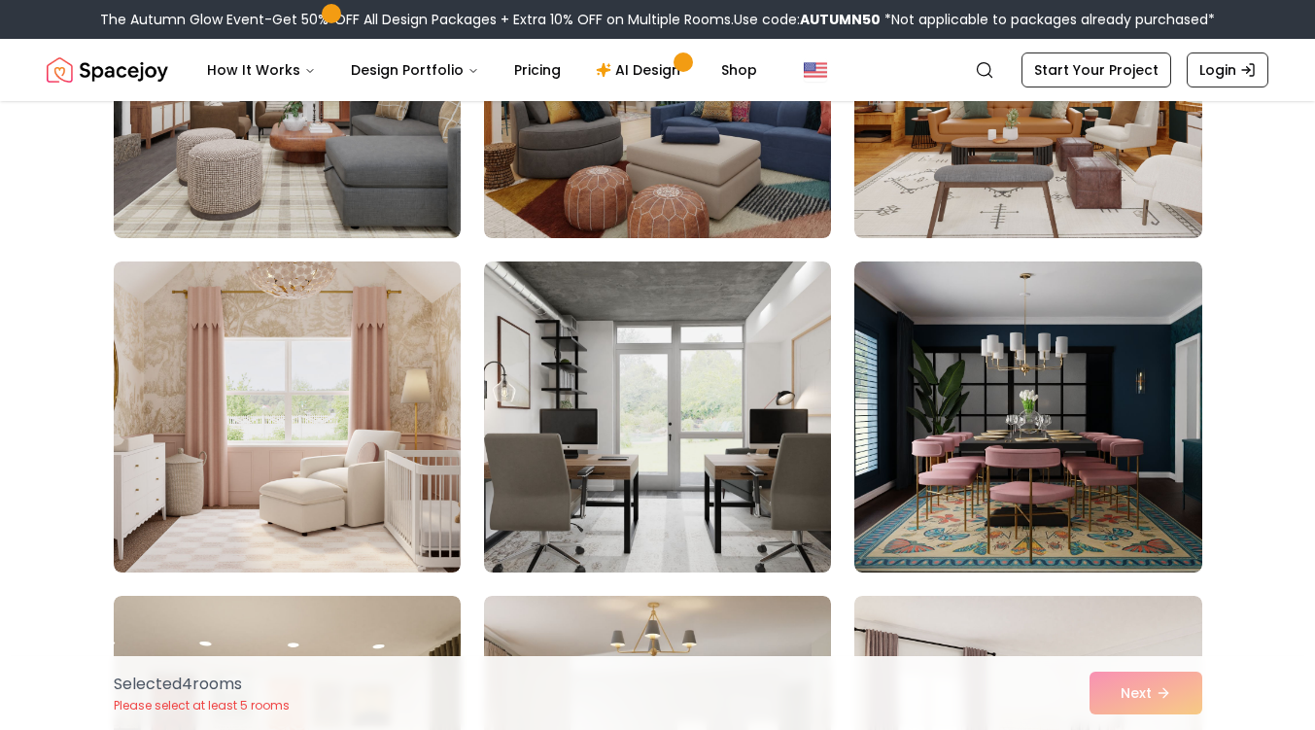
scroll to position [6933, 0]
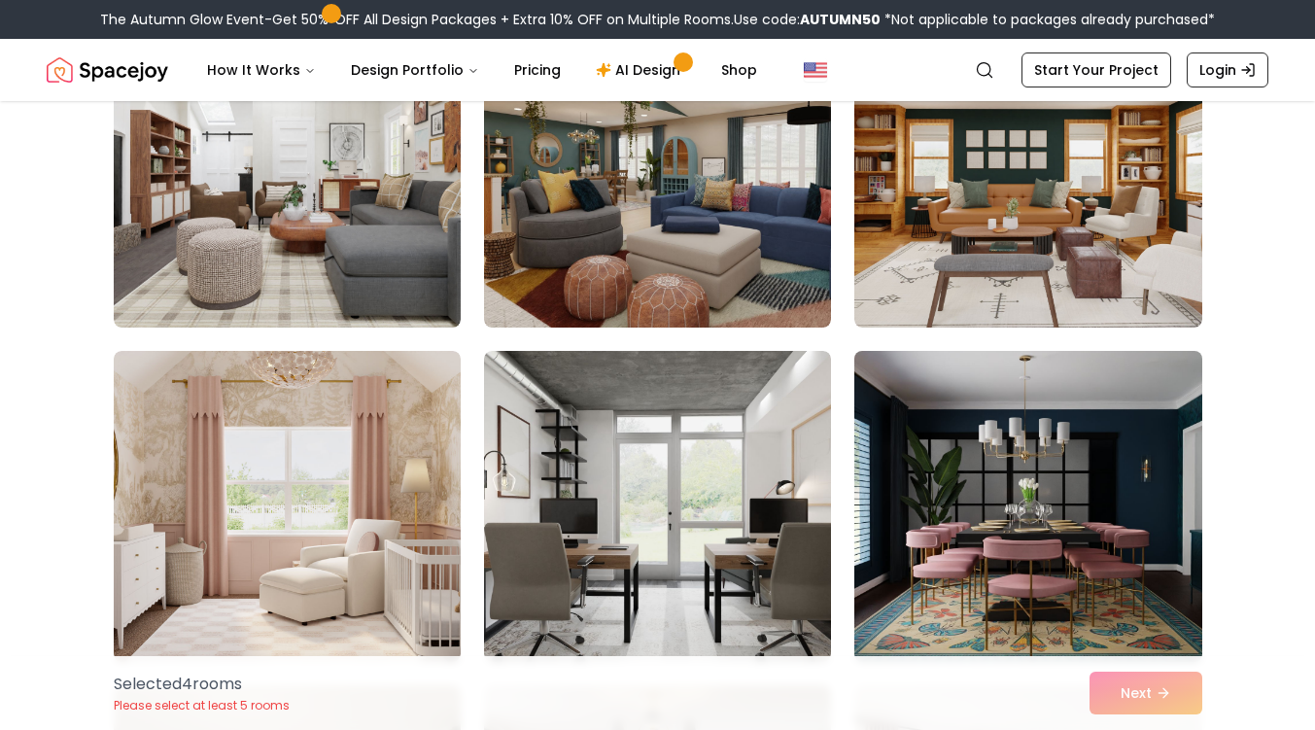
click at [1057, 576] on img at bounding box center [1027, 506] width 364 height 326
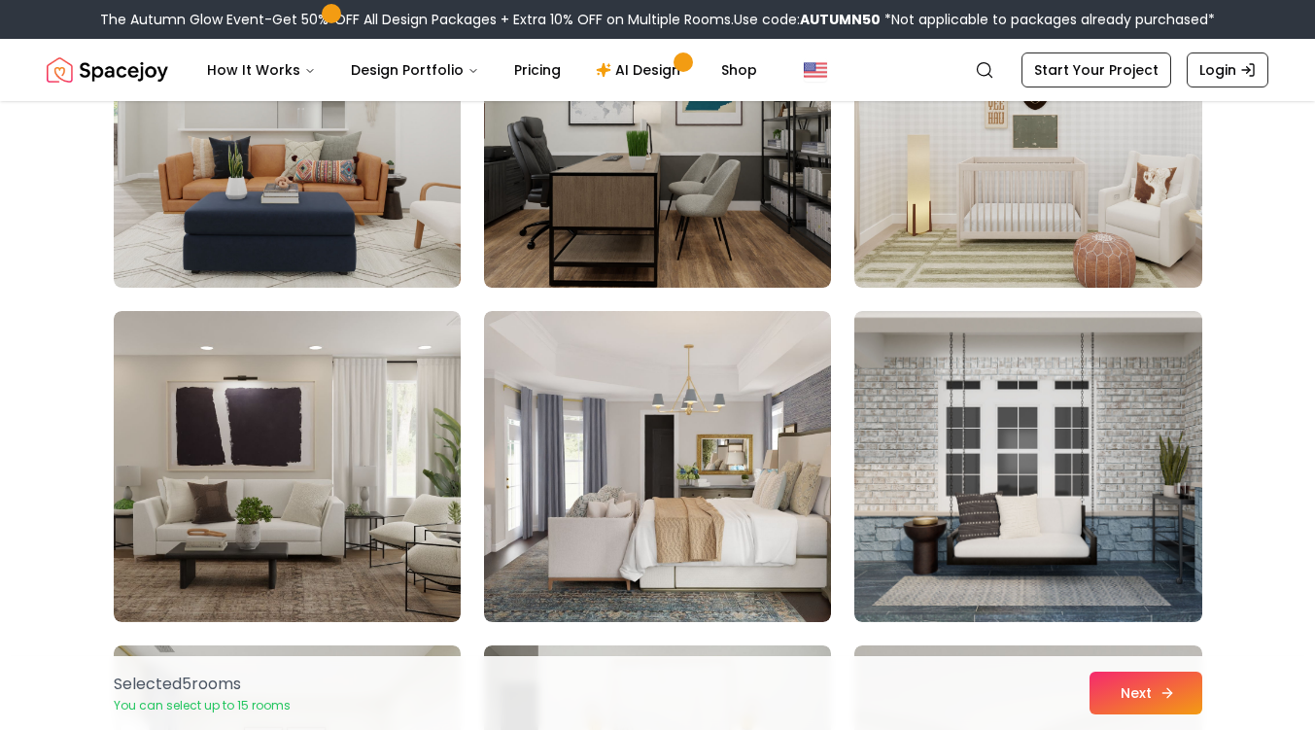
click at [1173, 693] on icon at bounding box center [1167, 693] width 16 height 16
